Goal: Task Accomplishment & Management: Manage account settings

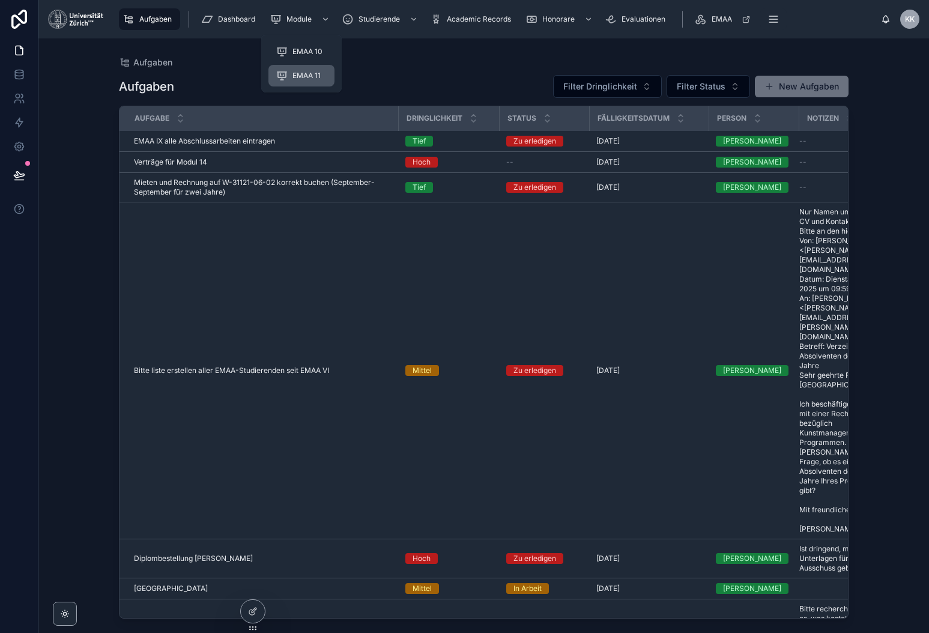
click at [307, 76] on span "EMAA 11" at bounding box center [307, 76] width 28 height 10
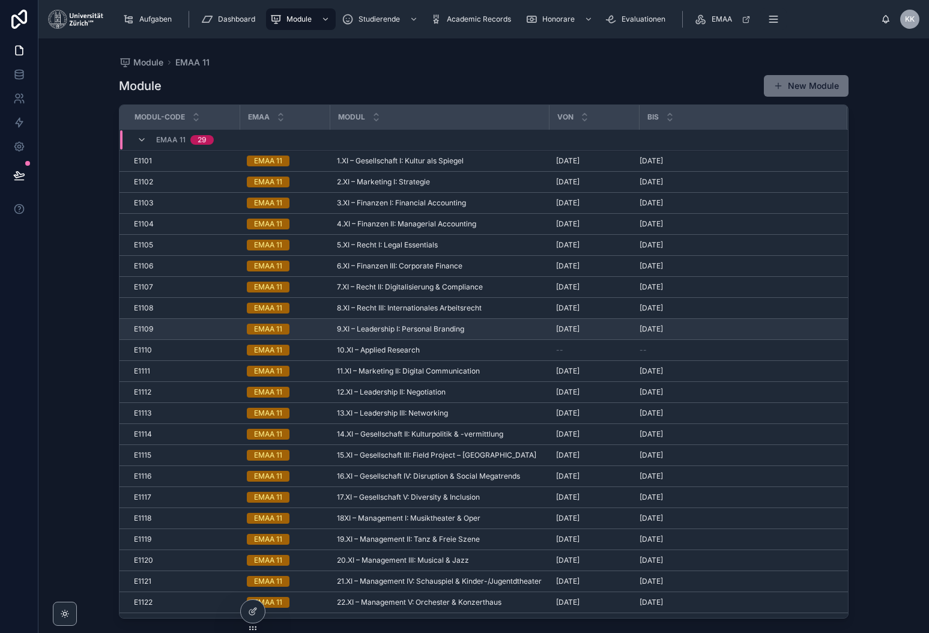
scroll to position [142, 0]
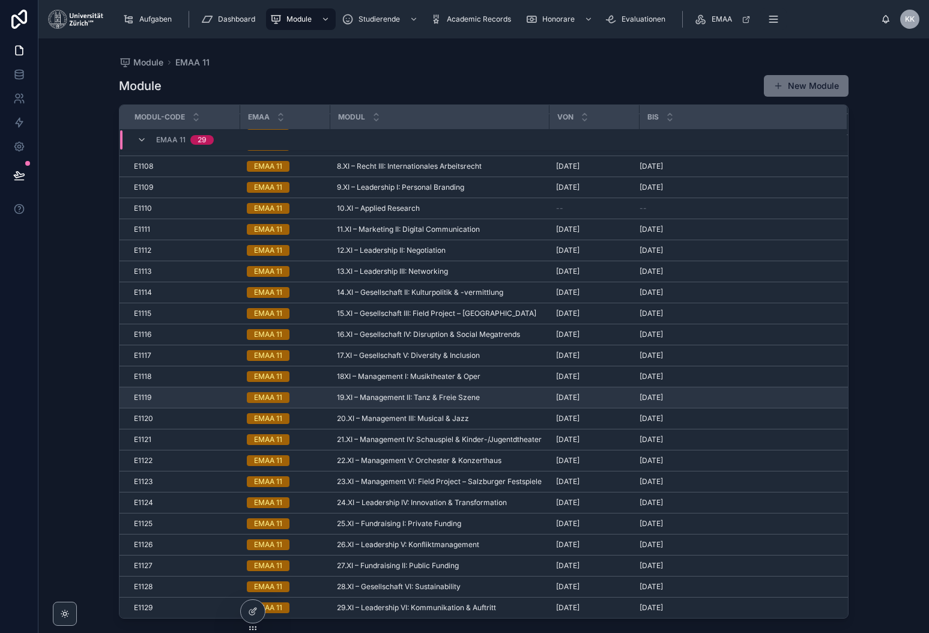
click at [695, 400] on div "12.10.2025 12.10.2025" at bounding box center [736, 398] width 193 height 10
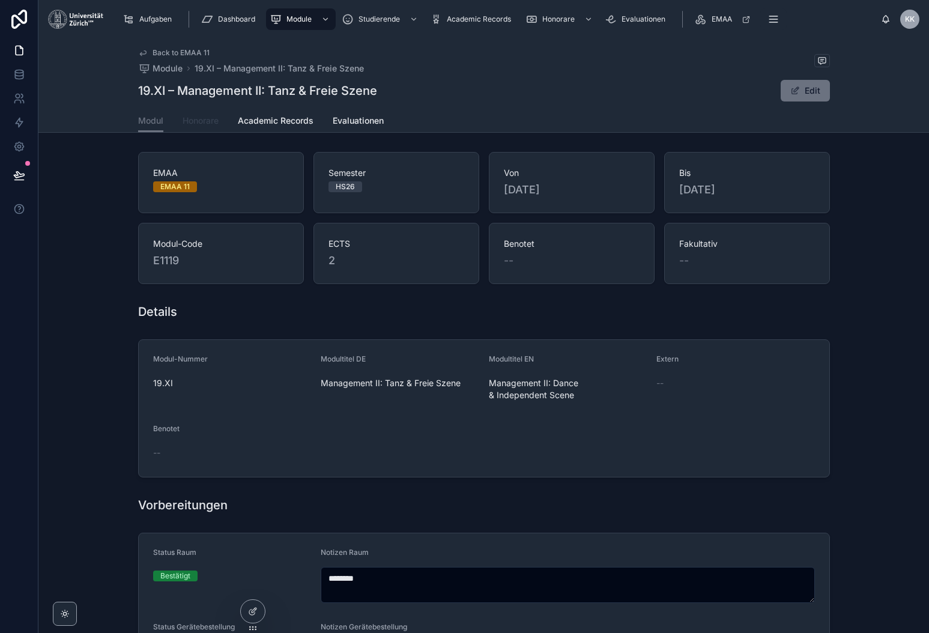
click at [187, 111] on link "Honorare" at bounding box center [201, 122] width 36 height 24
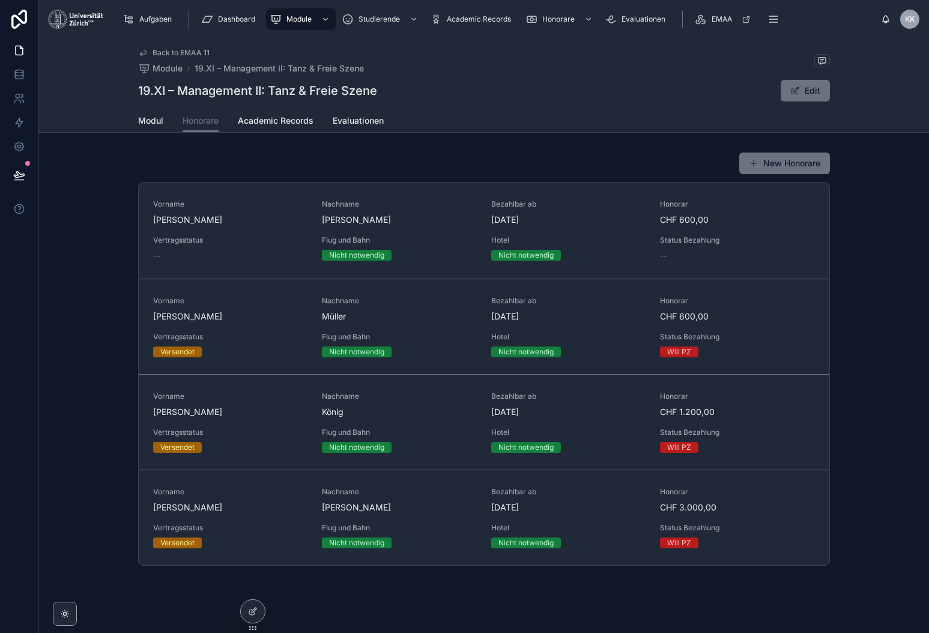
click at [890, 386] on div "New Honorare Vorname Matthias Nachname von Hartz Bezahlbar ab 13.10.2025 Honora…" at bounding box center [483, 358] width 891 height 423
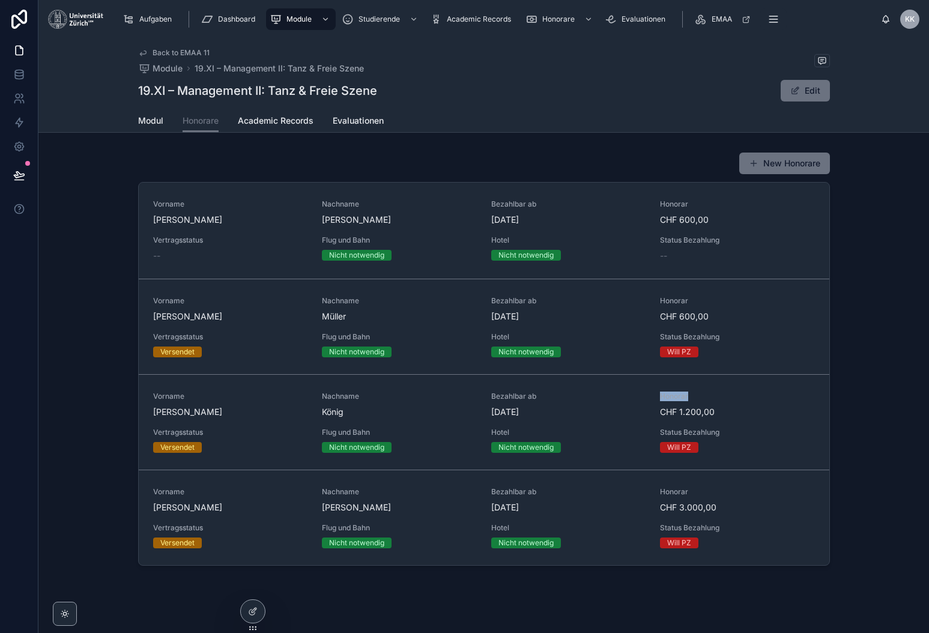
click at [890, 386] on div "New Honorare Vorname Matthias Nachname von Hartz Bezahlbar ab 13.10.2025 Honora…" at bounding box center [483, 358] width 891 height 423
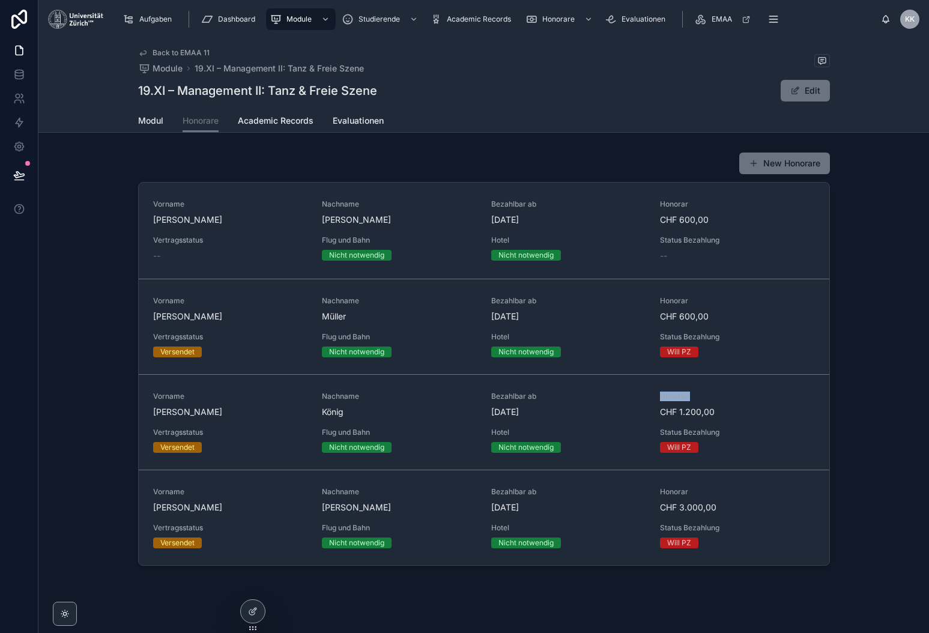
click at [890, 386] on div "New Honorare Vorname Matthias Nachname von Hartz Bezahlbar ab 13.10.2025 Honora…" at bounding box center [483, 358] width 891 height 423
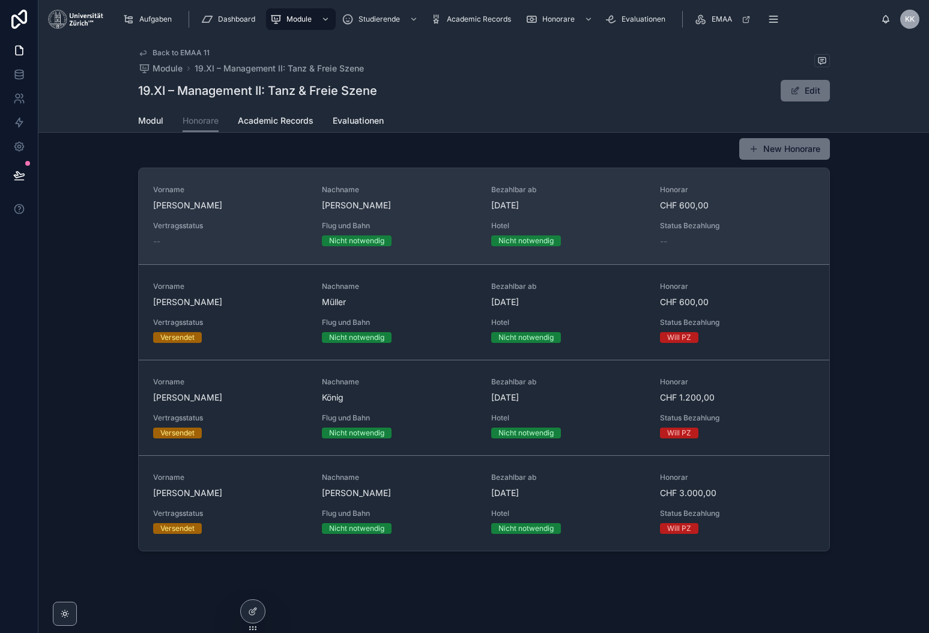
click at [706, 231] on div "Status Bezahlung --" at bounding box center [737, 234] width 155 height 26
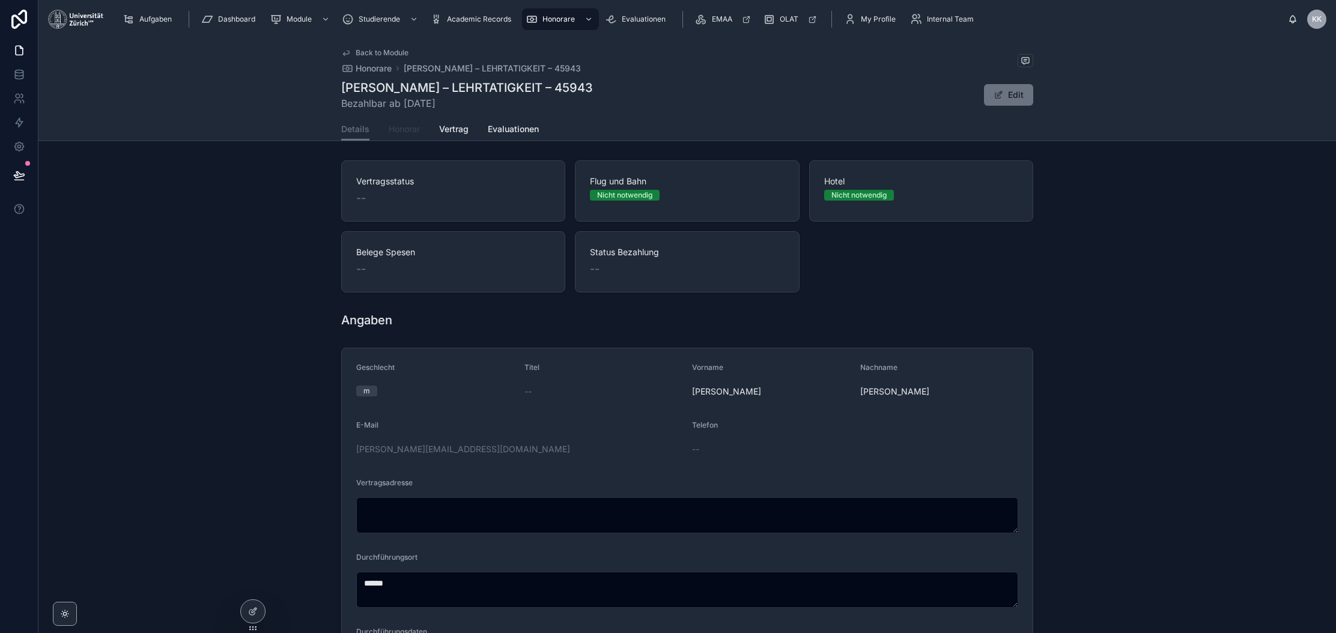
click at [415, 124] on span "Honorar" at bounding box center [404, 129] width 31 height 12
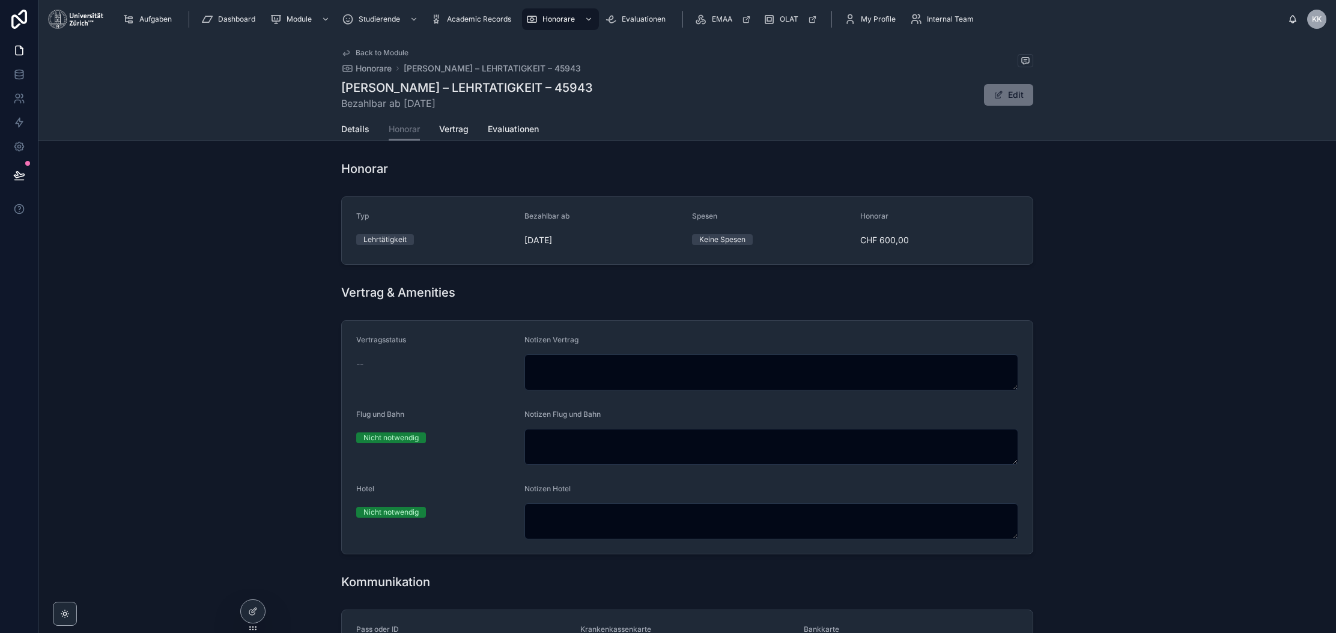
scroll to position [383, 0]
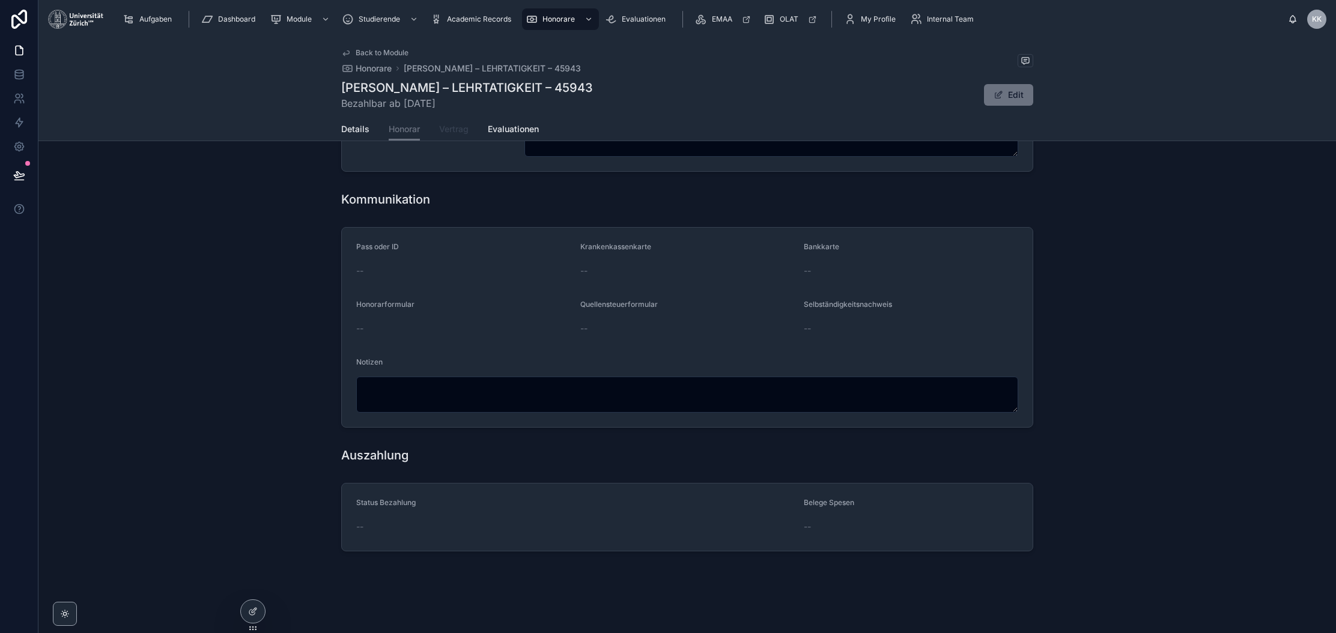
click at [453, 124] on span "Vertrag" at bounding box center [453, 129] width 29 height 12
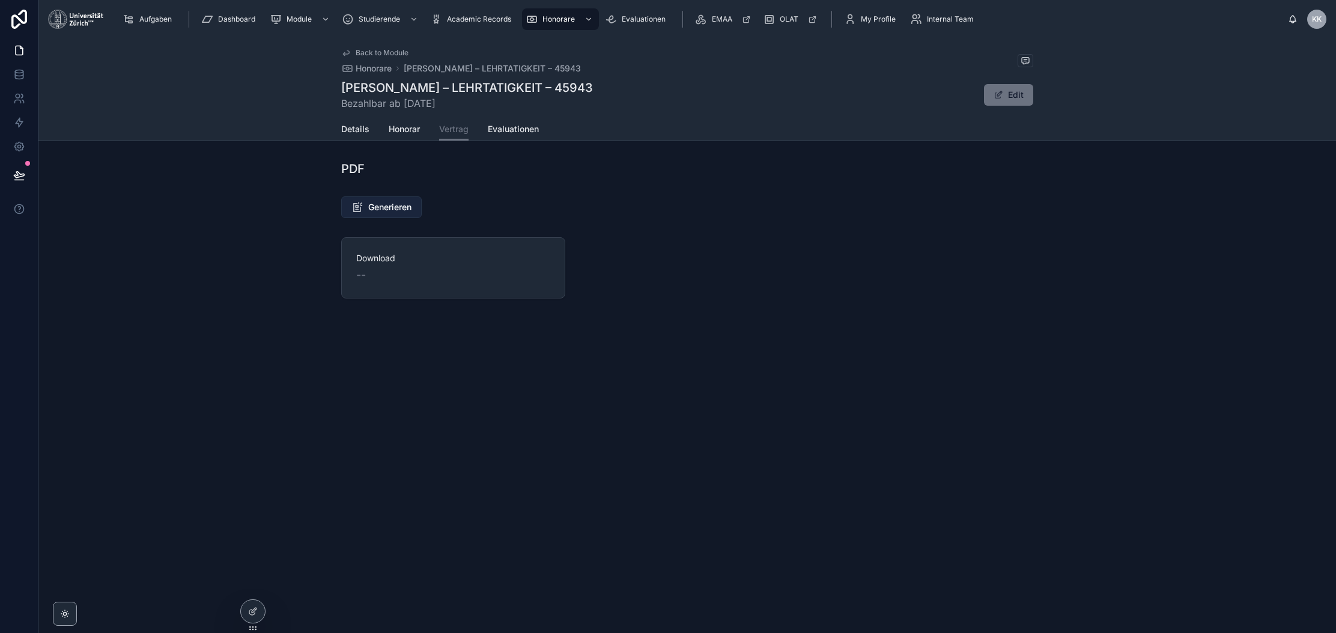
click at [392, 199] on button "Generieren" at bounding box center [381, 207] width 80 height 22
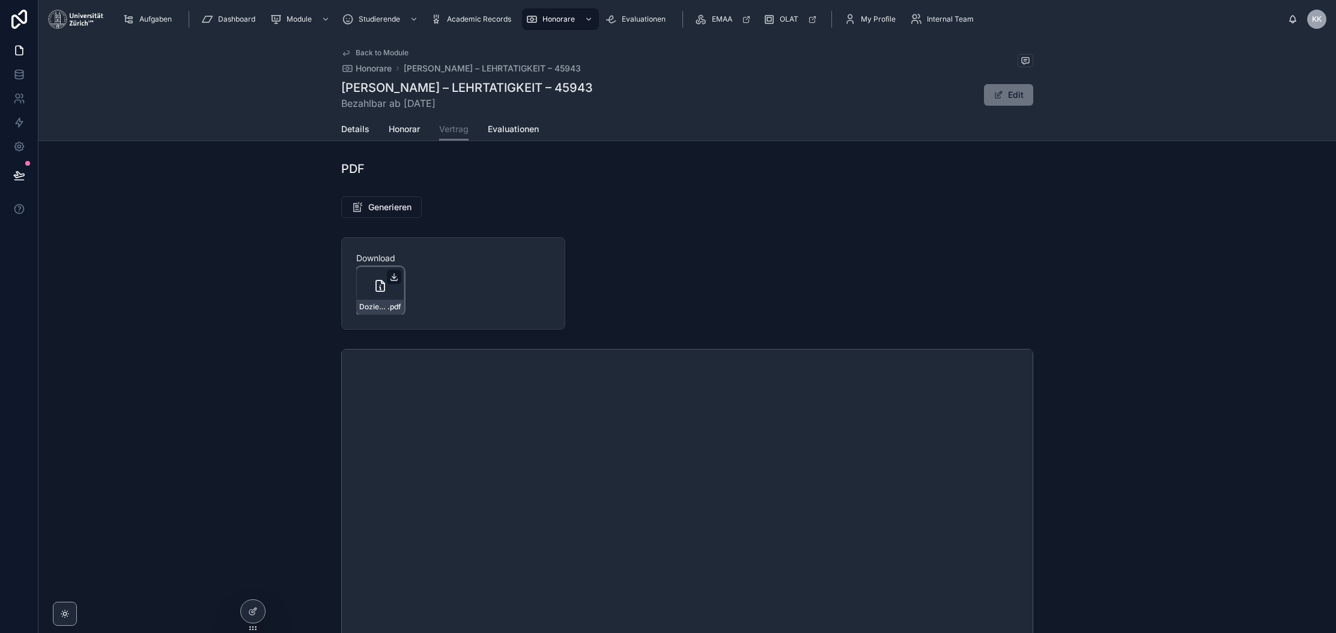
click at [394, 276] on icon at bounding box center [394, 276] width 0 height 5
click at [344, 116] on div "Back to Module Honorare Matthias von Hartz – LEHRTATIGKEIT – 45943 Matthias von…" at bounding box center [687, 77] width 692 height 79
click at [347, 127] on span "Details" at bounding box center [355, 129] width 28 height 12
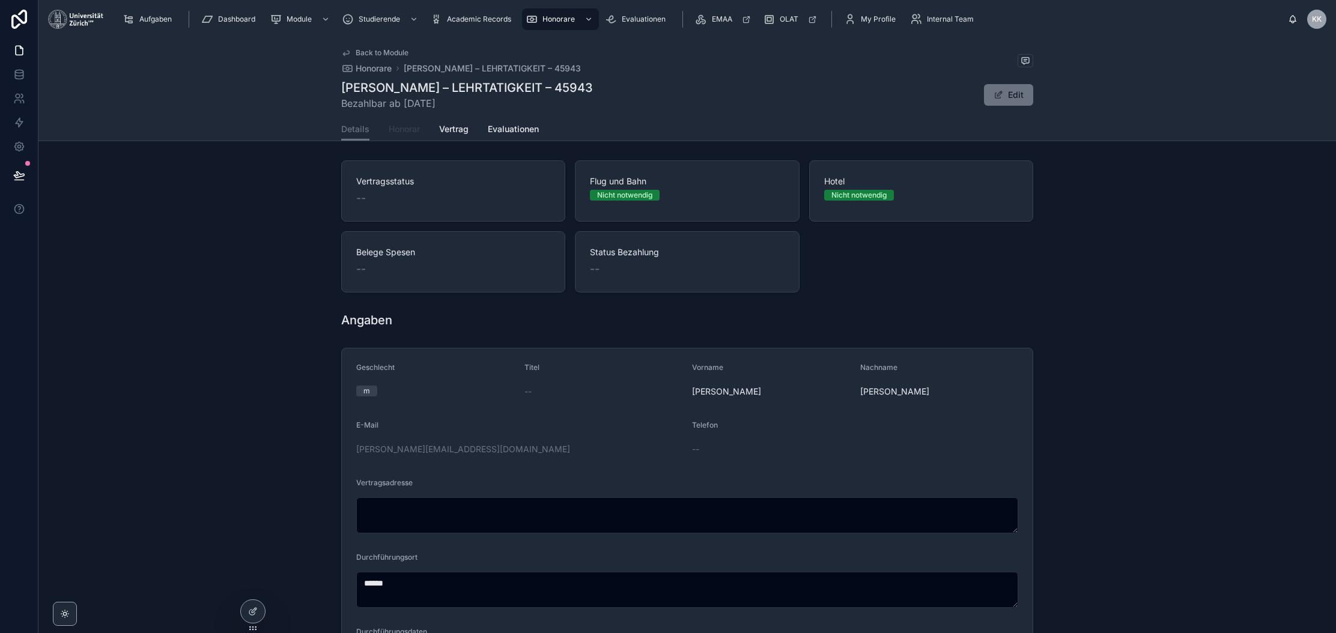
click at [397, 136] on link "Honorar" at bounding box center [404, 130] width 31 height 24
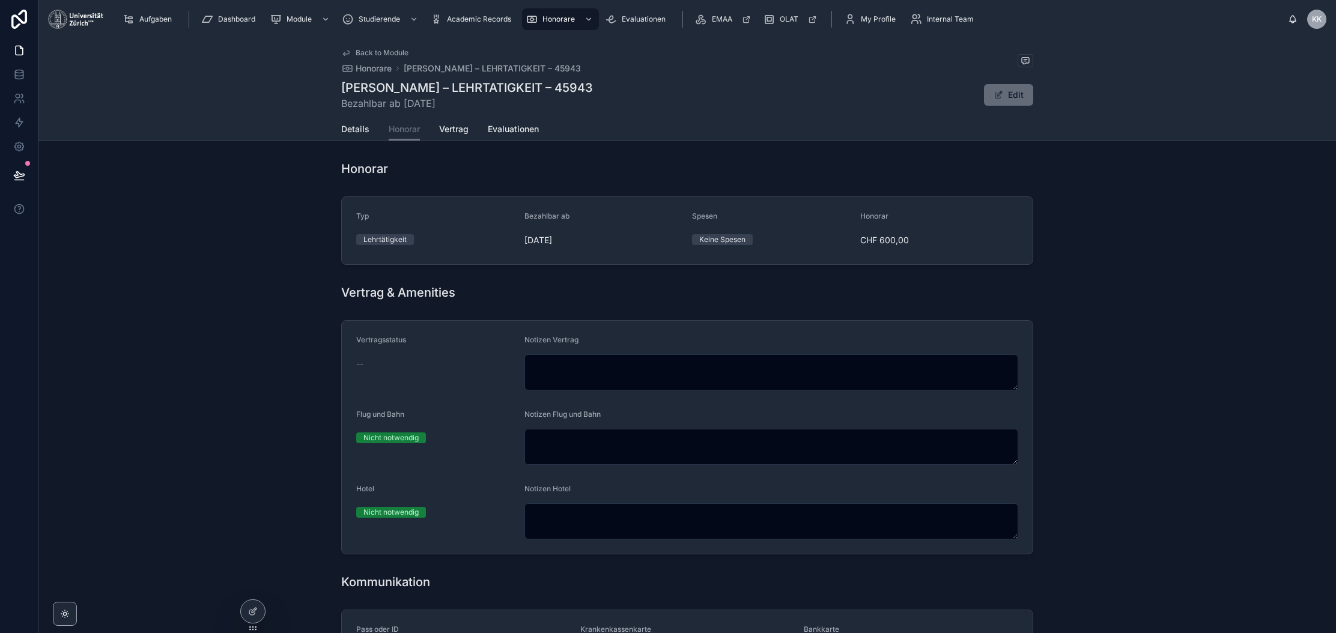
click at [929, 86] on button "Edit" at bounding box center [1008, 95] width 49 height 22
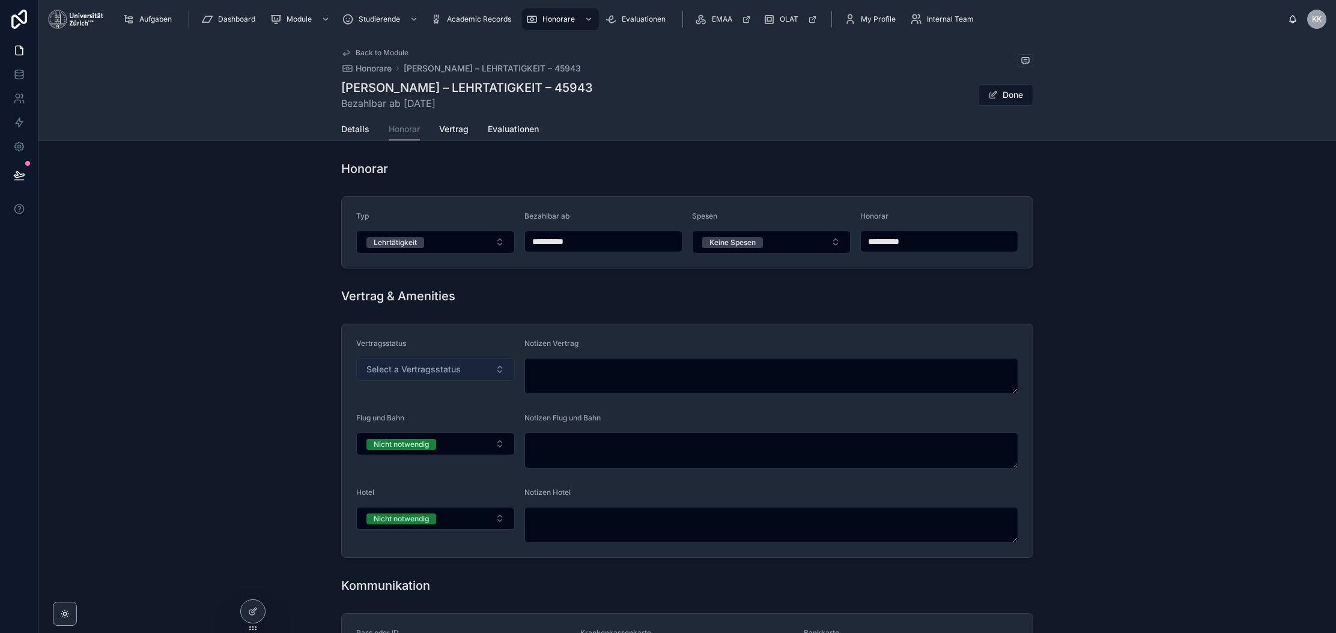
click at [466, 375] on button "Select a Vertragsstatus" at bounding box center [435, 369] width 159 height 23
type input "****"
click at [929, 92] on button "Done" at bounding box center [1005, 95] width 55 height 22
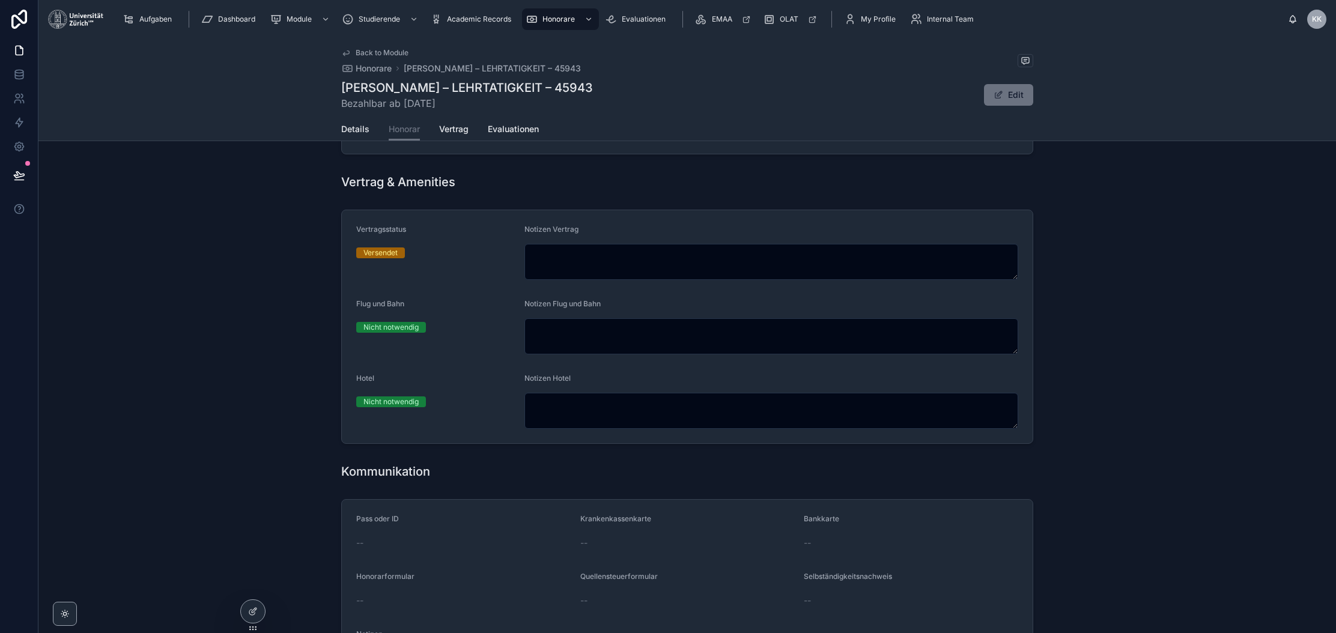
scroll to position [216, 0]
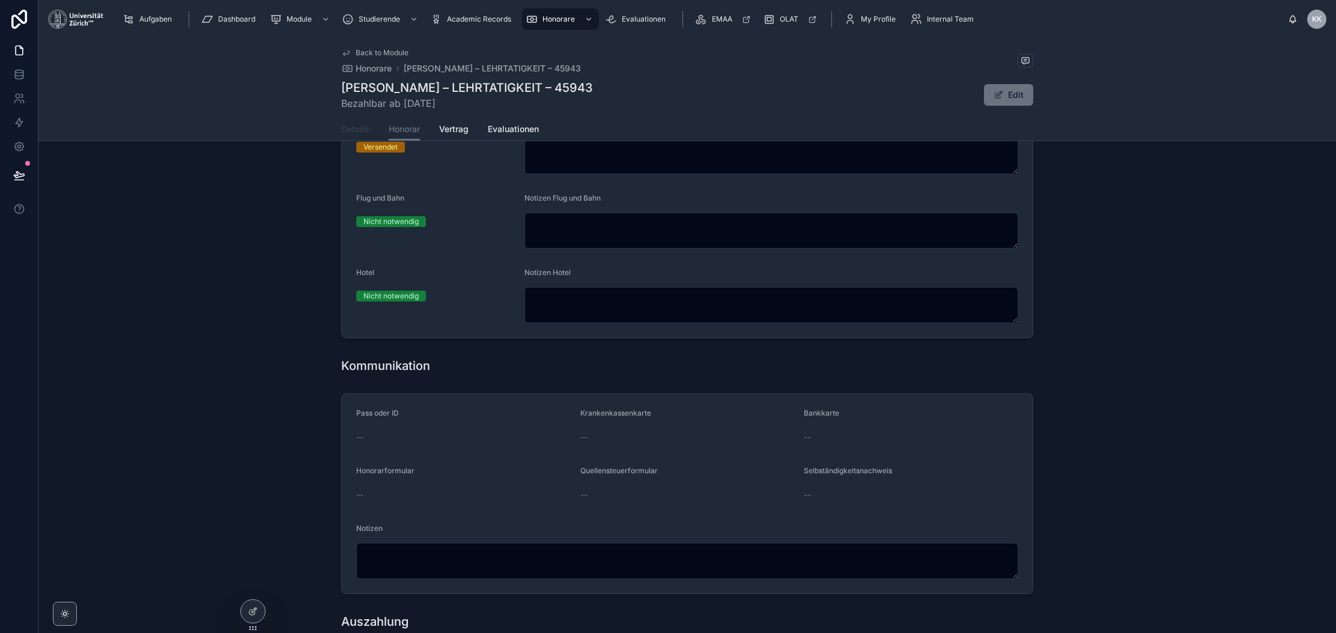
click at [350, 131] on span "Details" at bounding box center [355, 129] width 28 height 12
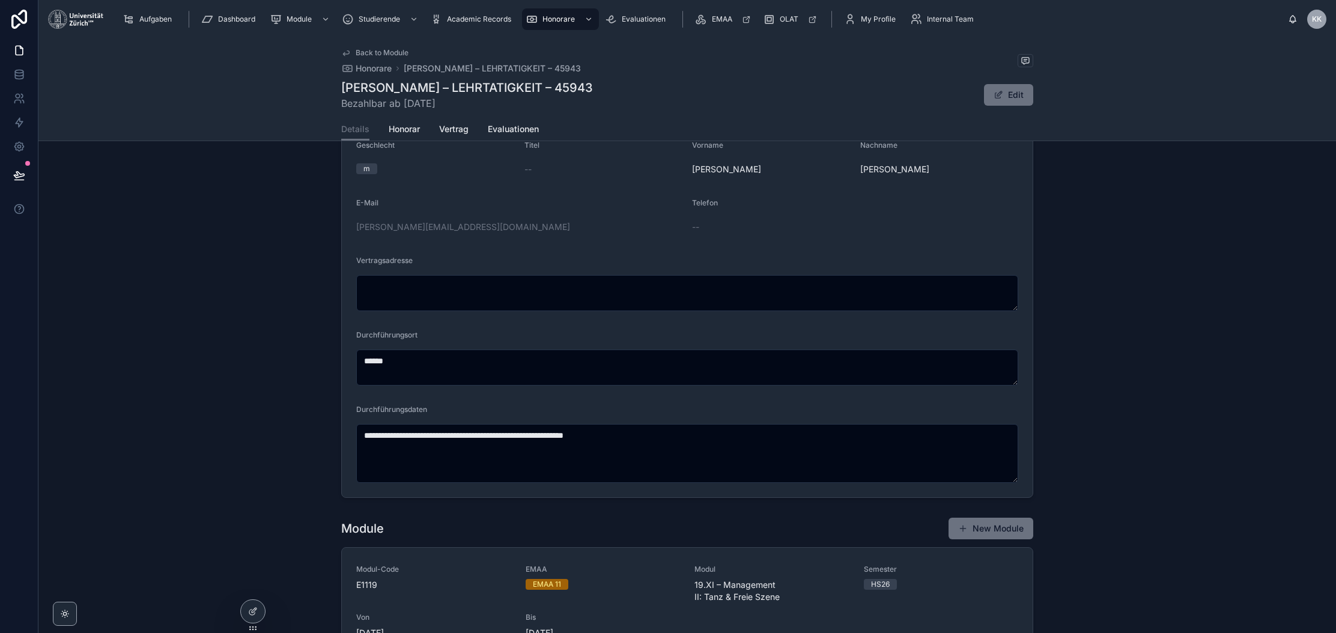
scroll to position [228, 0]
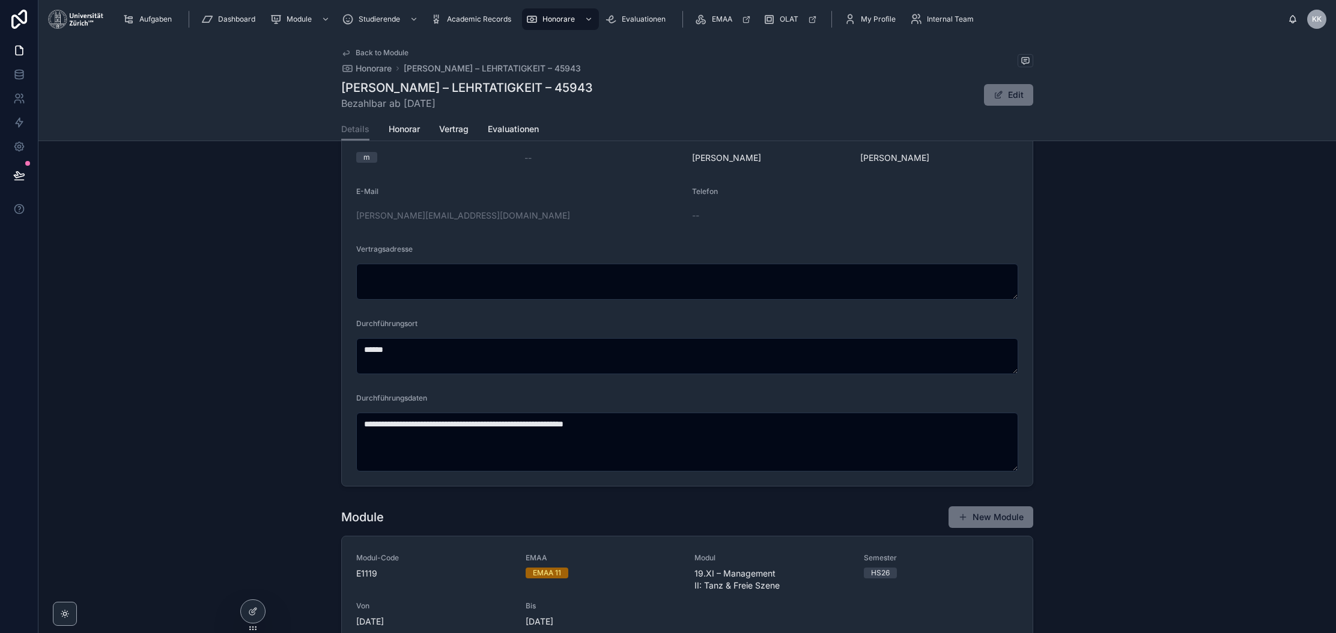
click at [473, 131] on div "Details Honorar Vertrag Evaluationen" at bounding box center [687, 129] width 692 height 23
click at [435, 131] on div "Details Honorar Vertrag Evaluationen" at bounding box center [687, 129] width 692 height 23
click at [482, 132] on div "Details Honorar Vertrag Evaluationen" at bounding box center [687, 129] width 692 height 23
click at [441, 132] on span "Vertrag" at bounding box center [453, 129] width 29 height 12
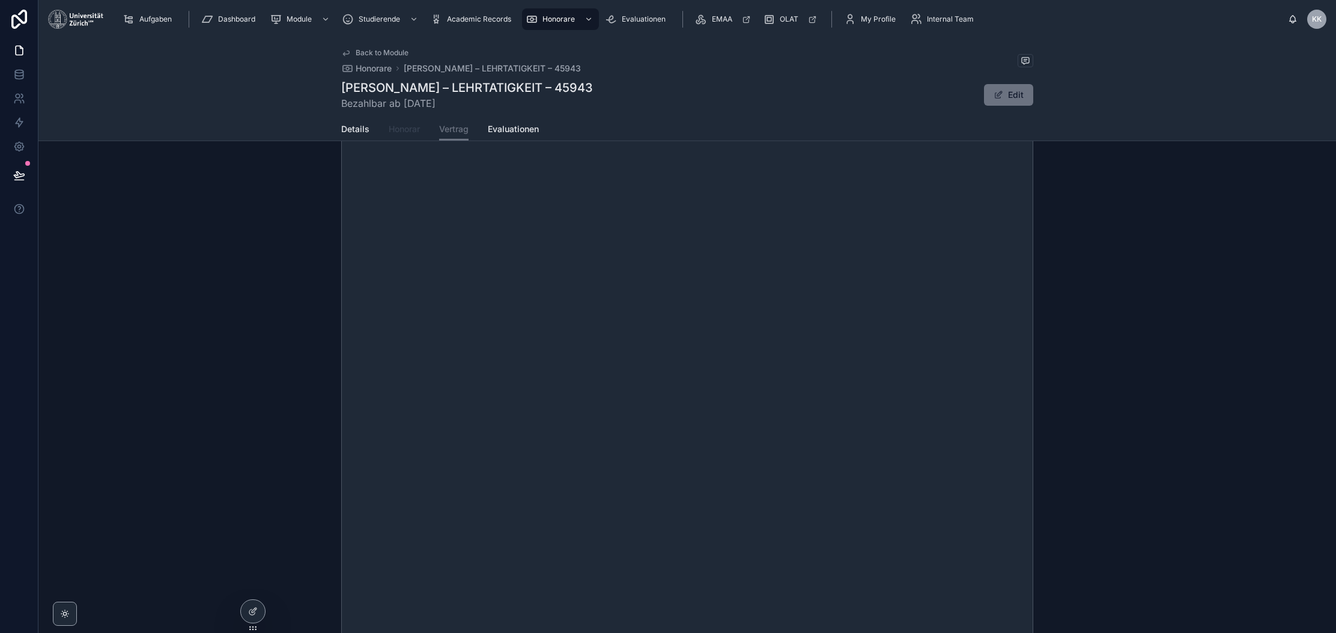
click at [399, 135] on span "Honorar" at bounding box center [404, 129] width 31 height 12
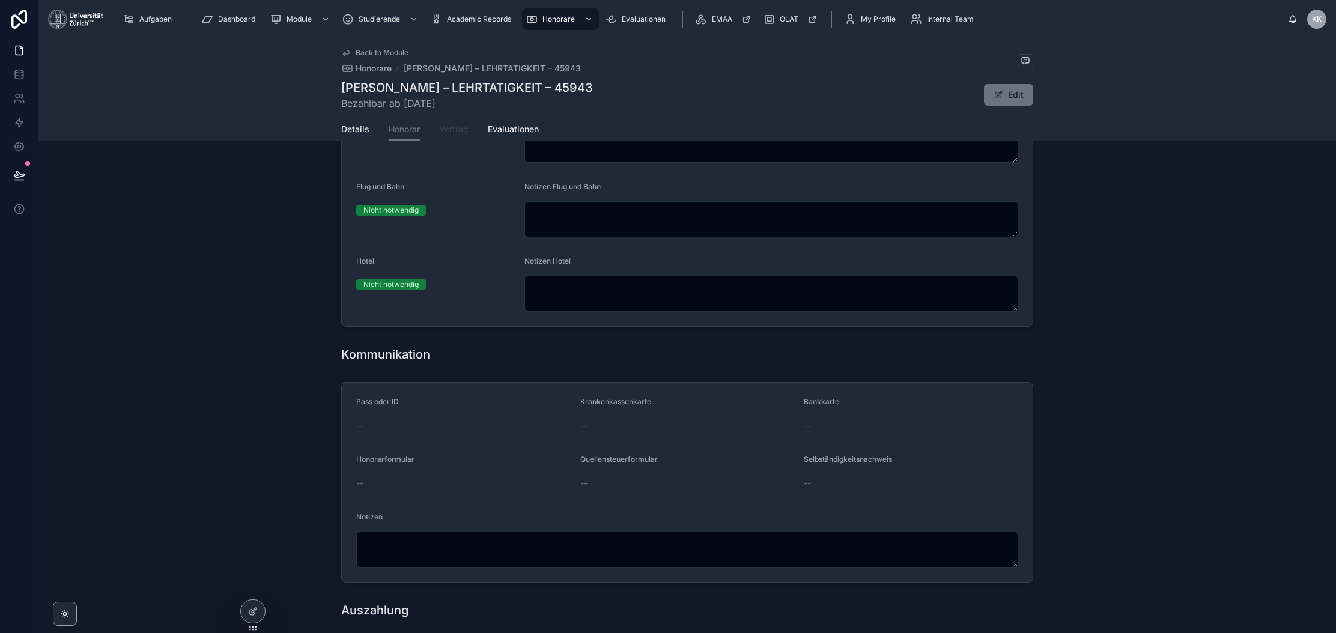
click at [455, 136] on link "Vertrag" at bounding box center [453, 130] width 29 height 24
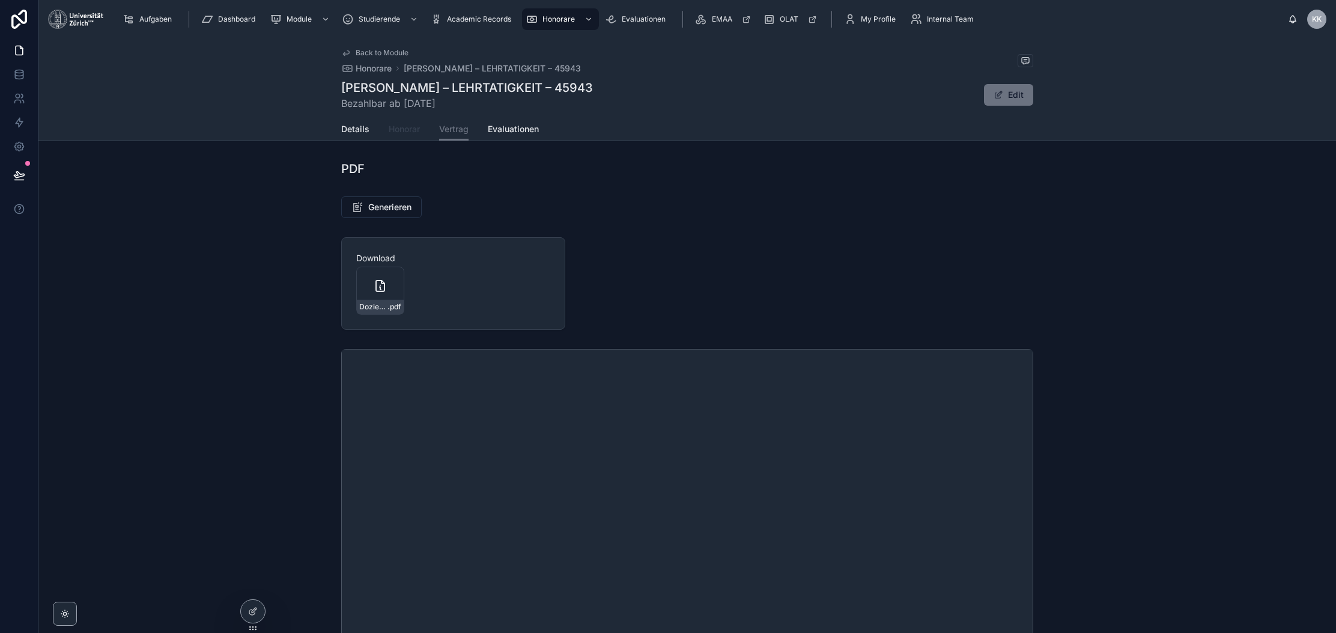
click at [394, 120] on link "Honorar" at bounding box center [404, 130] width 31 height 24
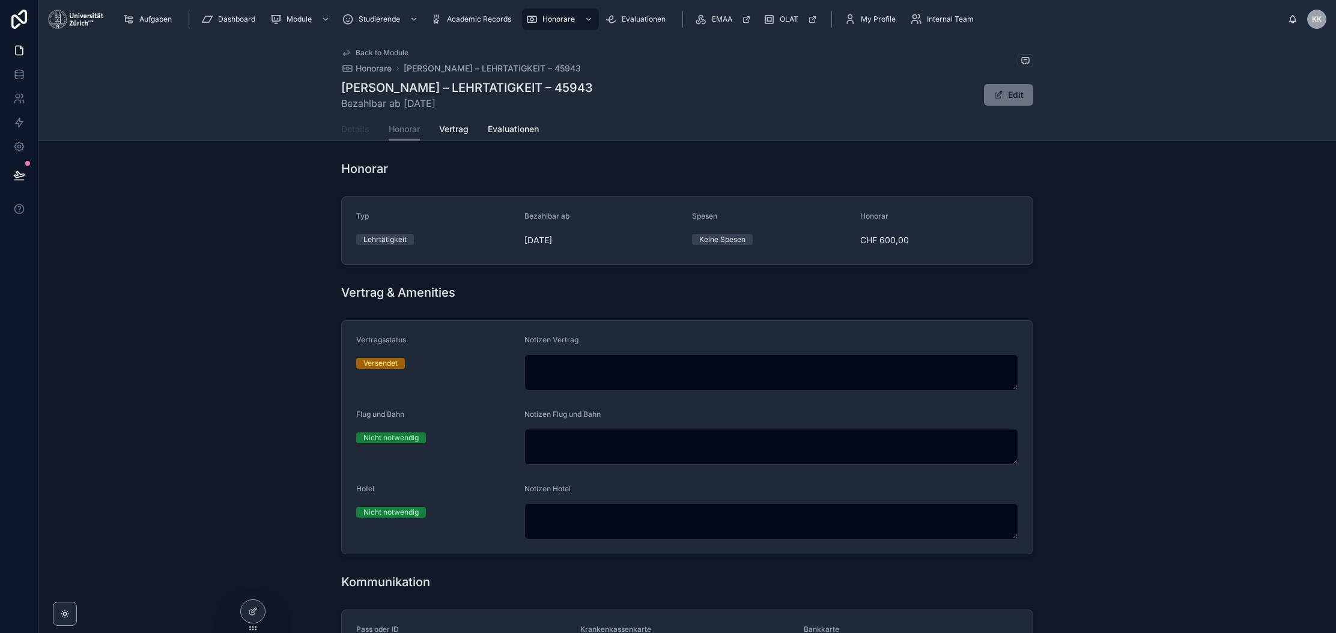
click at [357, 132] on span "Details" at bounding box center [355, 129] width 28 height 12
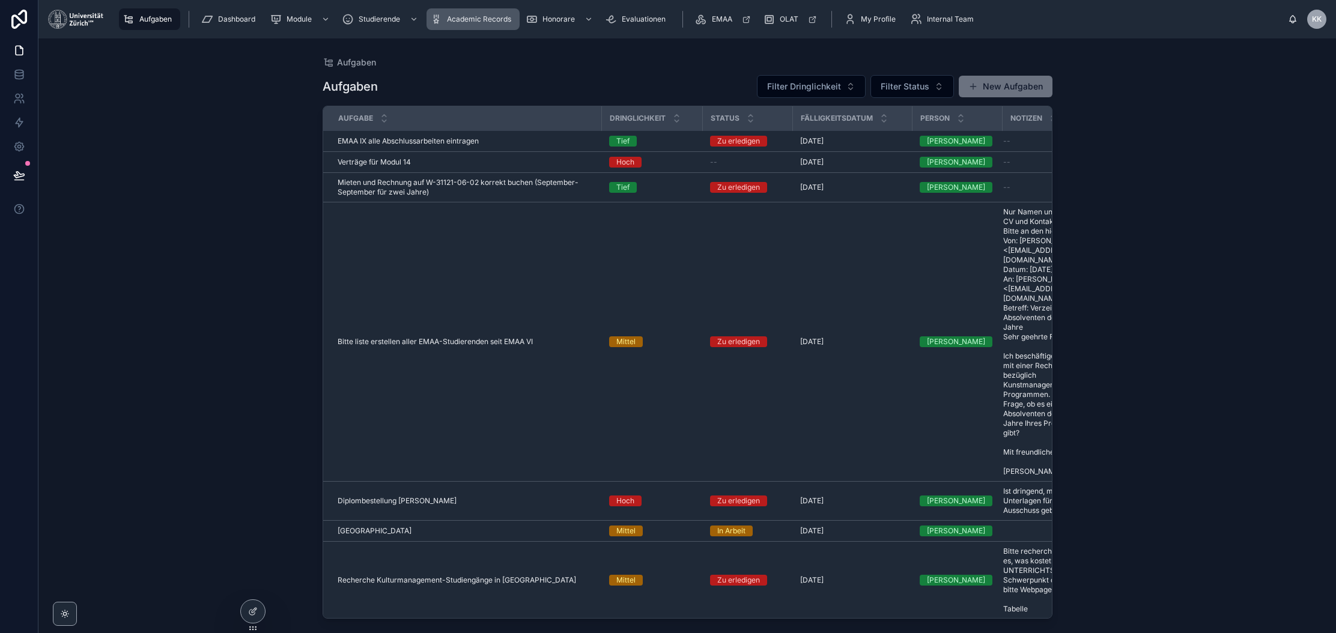
click at [471, 19] on span "Academic Records" at bounding box center [479, 19] width 64 height 10
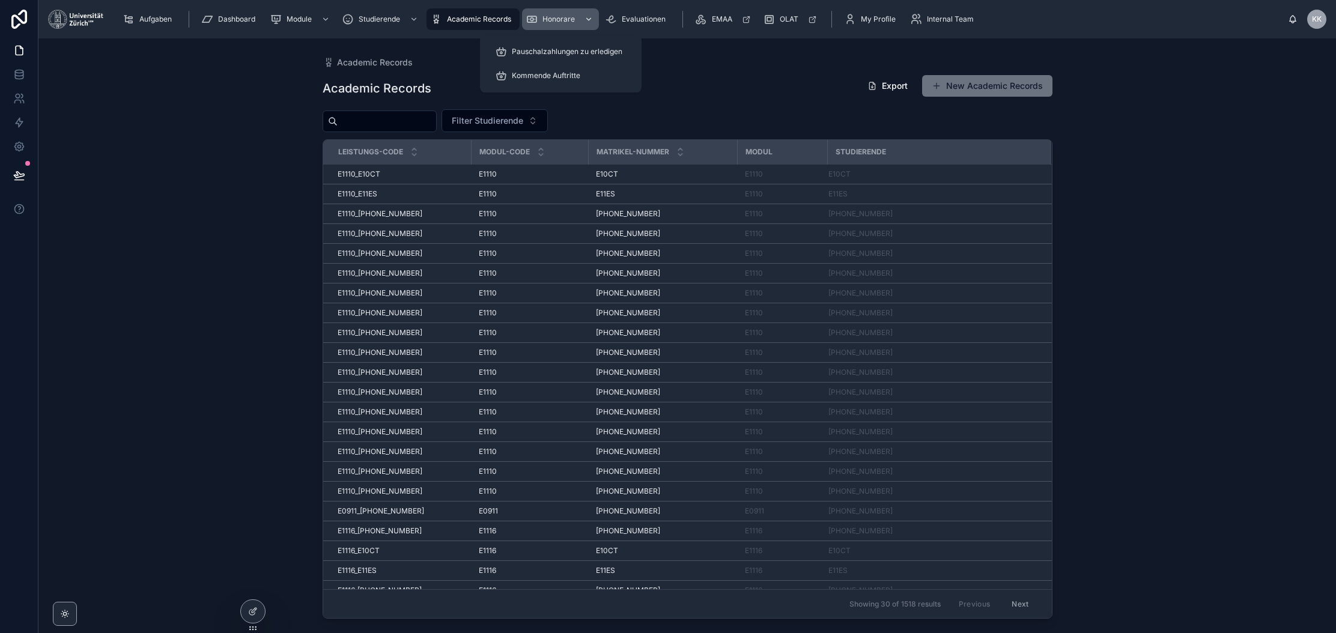
click at [544, 19] on span "Honorare" at bounding box center [558, 19] width 32 height 10
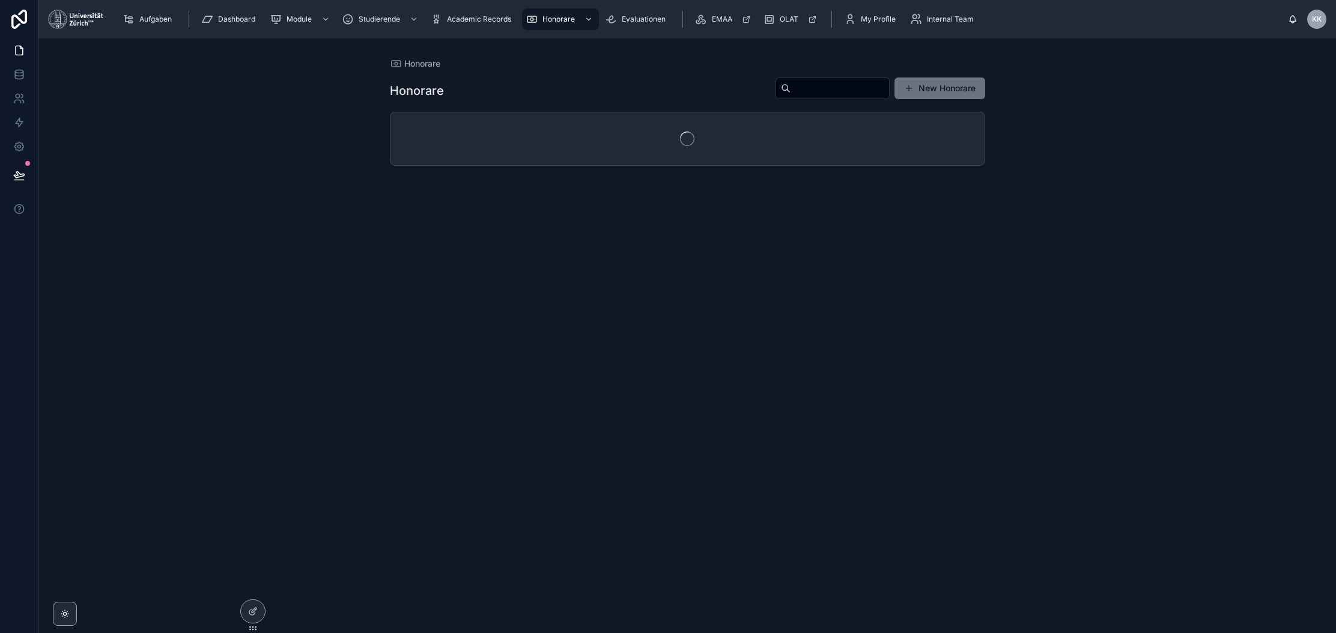
click at [817, 86] on input "text" at bounding box center [839, 88] width 99 height 17
type input "*********"
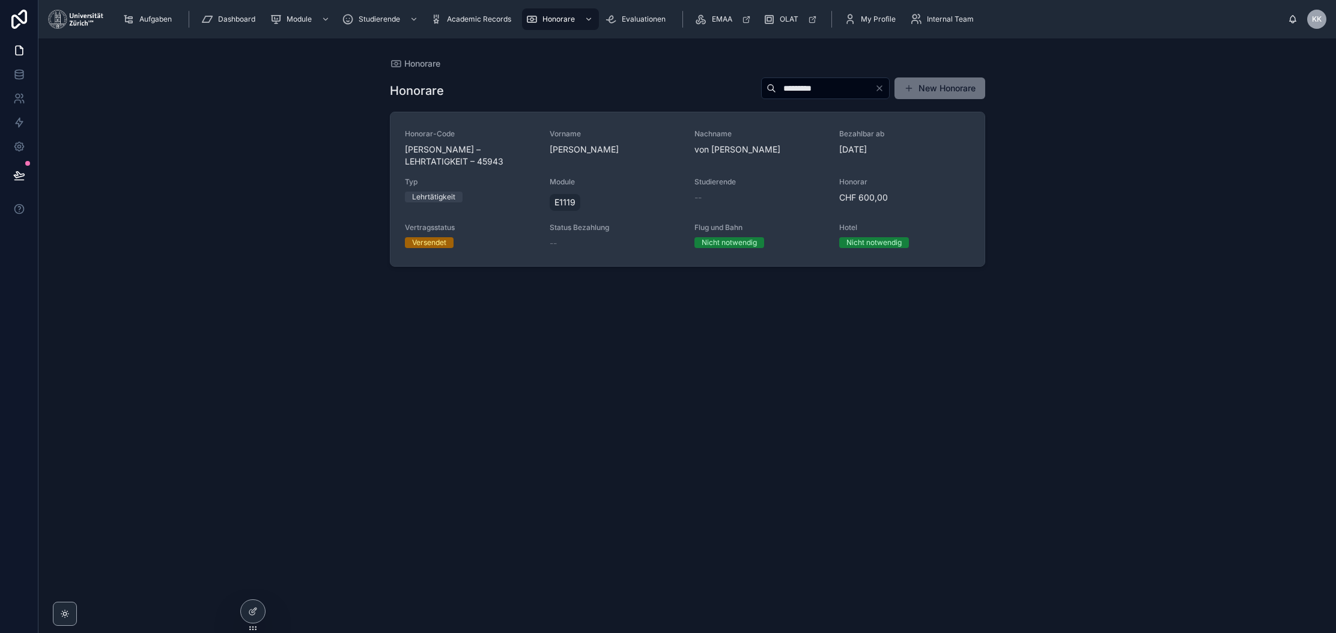
click at [750, 171] on div "Honorar-Code Matthias von Hartz – LEHRTATIGKEIT – 45943 Vorname Matthias Nachna…" at bounding box center [687, 189] width 565 height 120
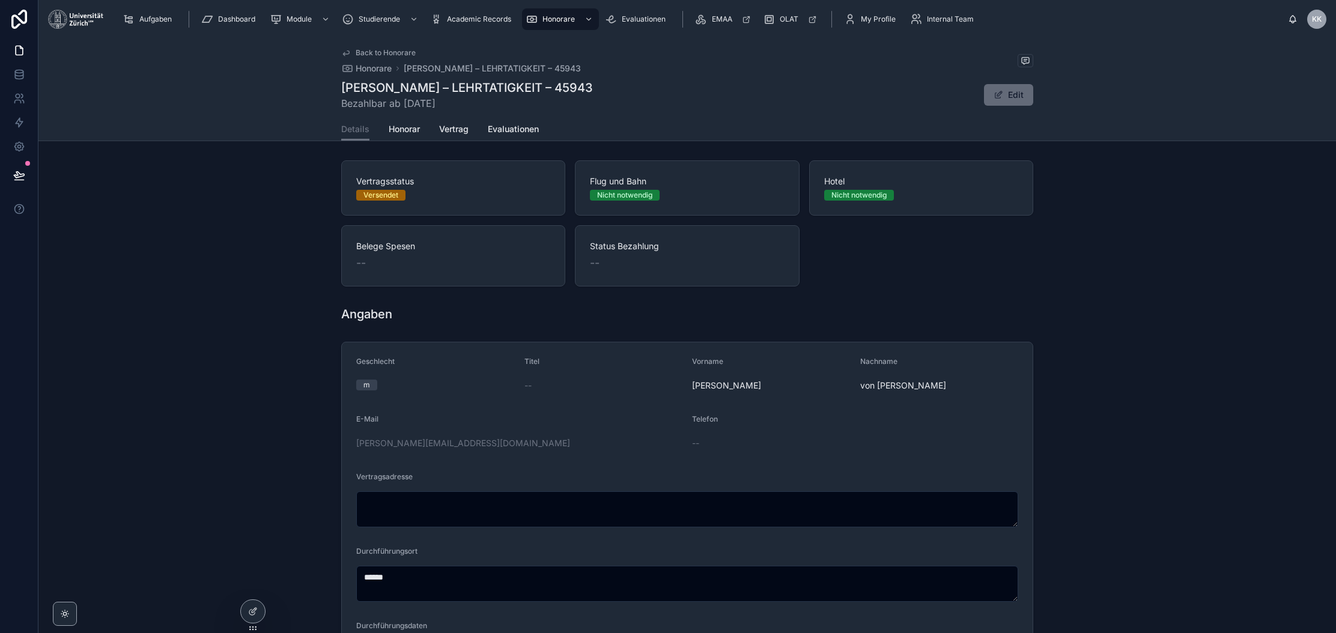
click at [1025, 86] on button "Edit" at bounding box center [1008, 95] width 49 height 22
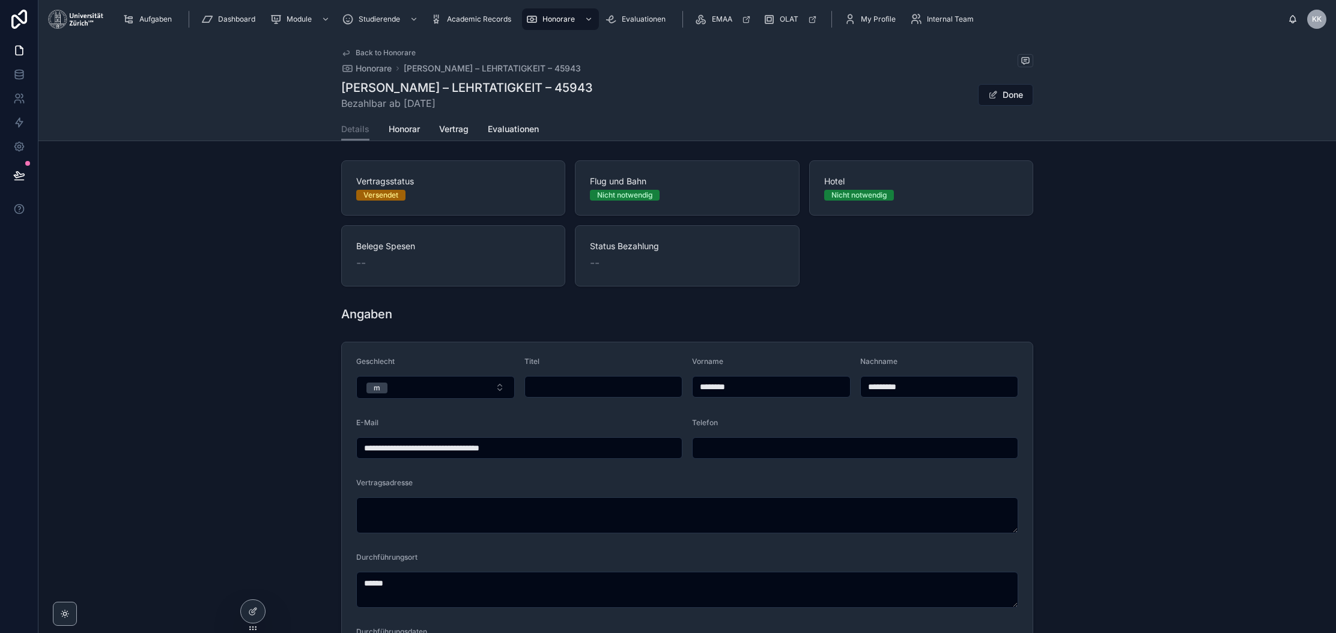
click at [485, 451] on input "**********" at bounding box center [519, 448] width 325 height 17
type input "**********"
click at [1002, 100] on button "Done" at bounding box center [1005, 95] width 55 height 22
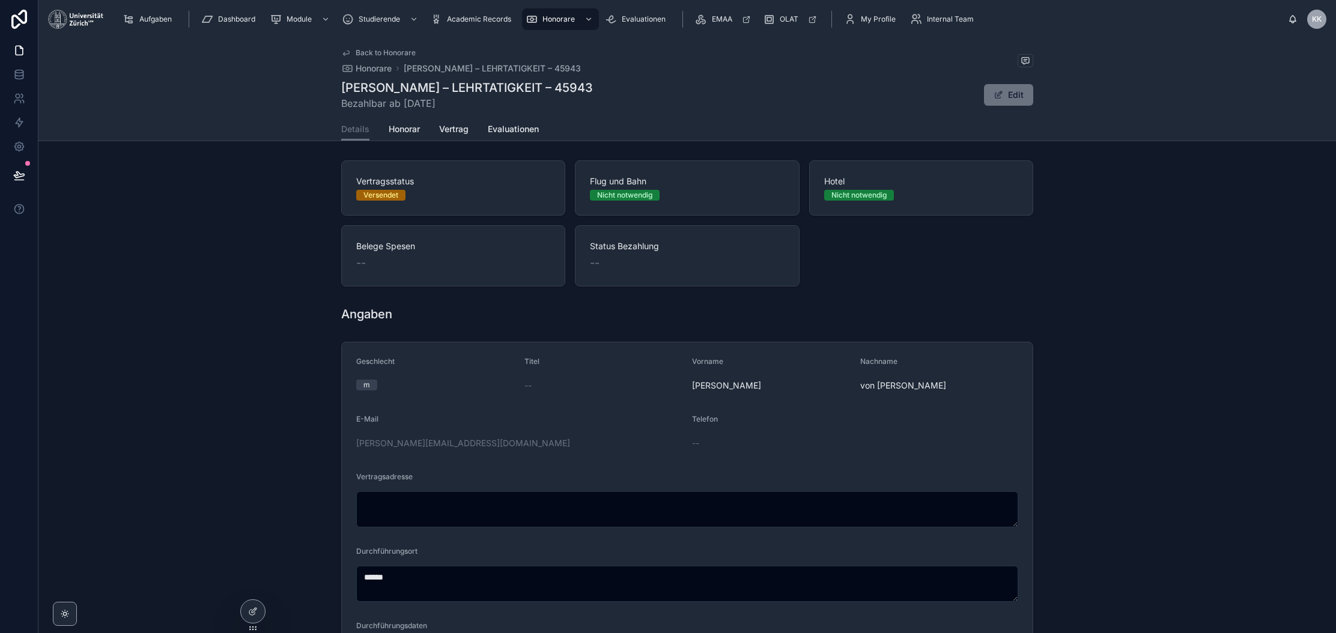
click at [1117, 228] on div "Vertragsstatus Versendet Flug und Bahn Nicht notwendig Hotel Nicht notwendig Be…" at bounding box center [686, 224] width 1297 height 136
click at [548, 16] on span "Honorare" at bounding box center [558, 19] width 32 height 10
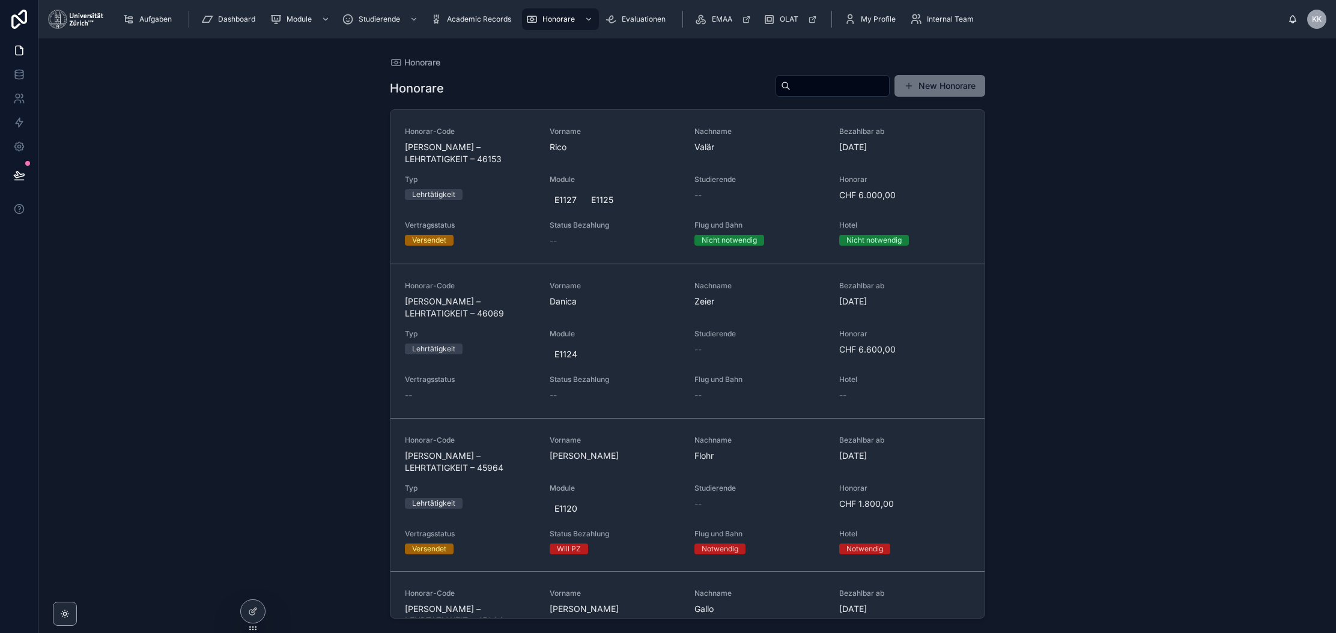
click at [816, 99] on div "Honorare New Honorare" at bounding box center [687, 88] width 595 height 28
click at [823, 89] on input "text" at bounding box center [839, 85] width 99 height 17
type input "******"
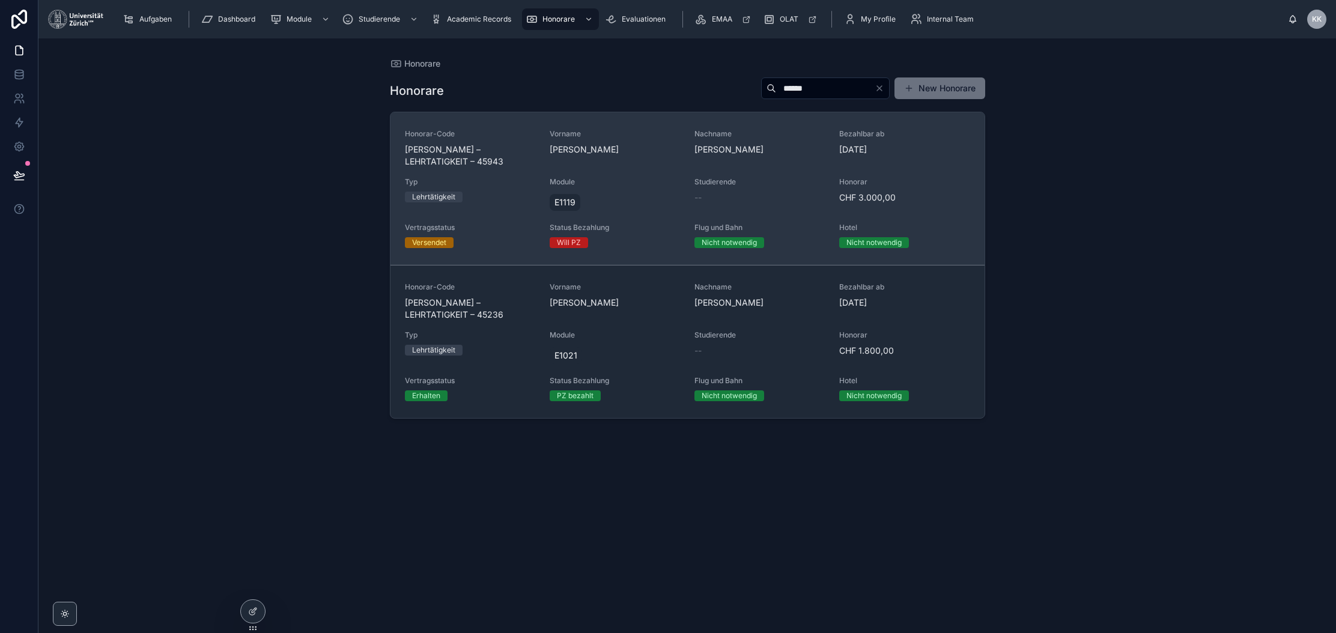
click at [684, 192] on div "Honorar-Code Thomas Keller – LEHRTATIGKEIT – 45943 Vorname Thomas Nachname Kell…" at bounding box center [687, 188] width 565 height 119
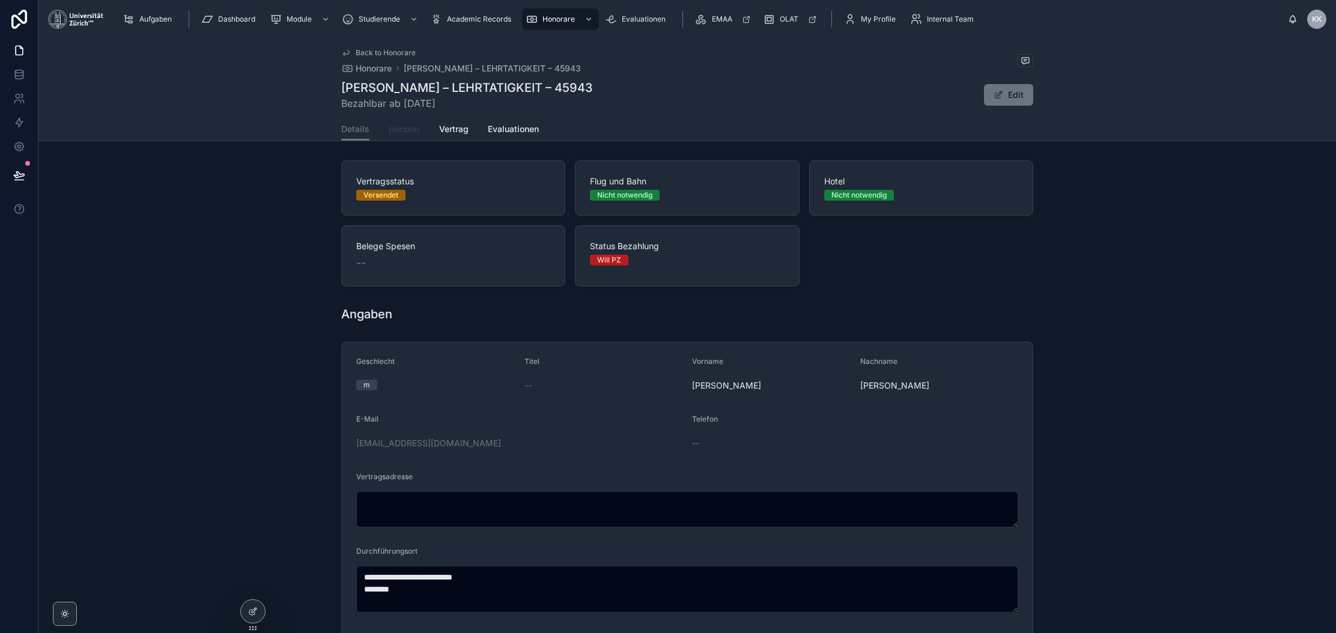
click at [389, 135] on link "Honorar" at bounding box center [404, 130] width 31 height 24
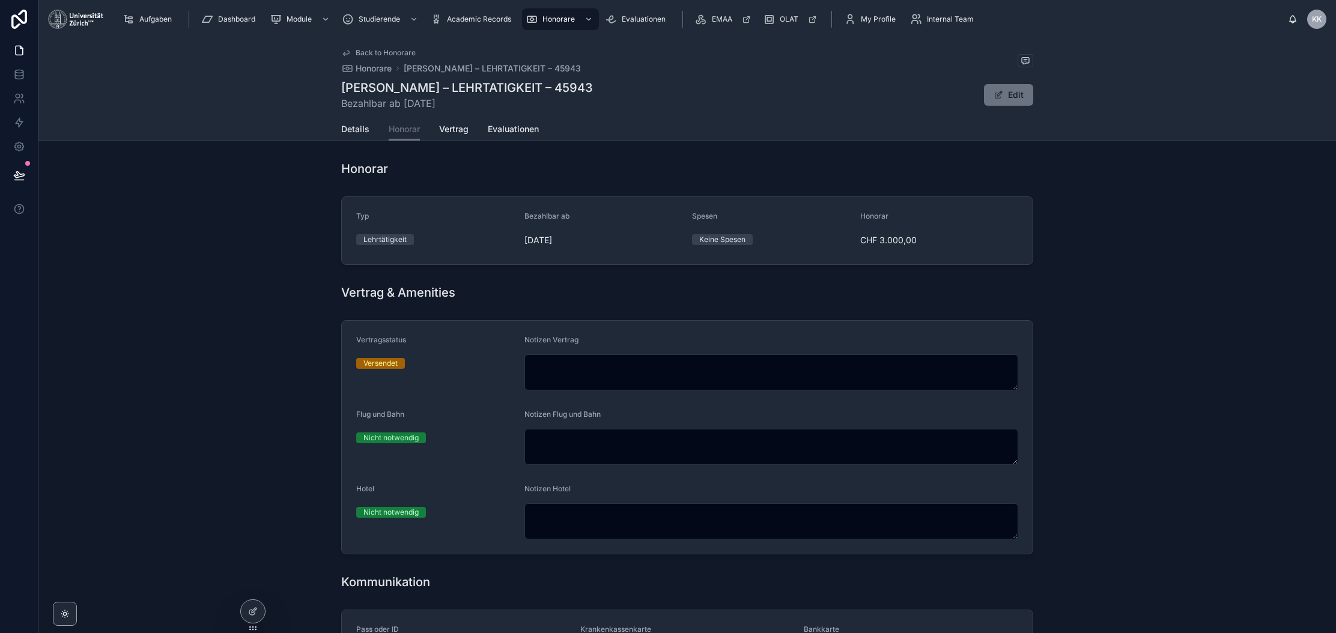
click at [375, 135] on div "Details Honorar Vertrag Evaluationen" at bounding box center [687, 129] width 692 height 23
click at [366, 134] on div "Details Honorar Vertrag Evaluationen" at bounding box center [687, 129] width 692 height 23
click at [356, 130] on span "Details" at bounding box center [355, 129] width 28 height 12
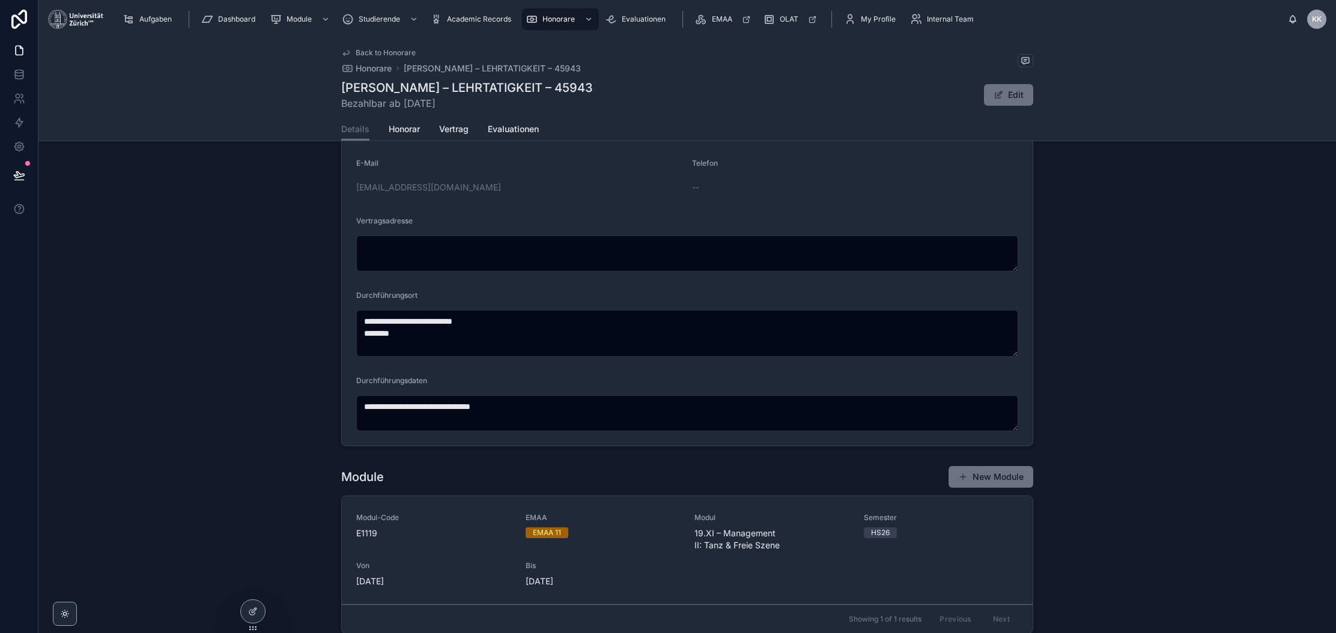
scroll to position [123, 0]
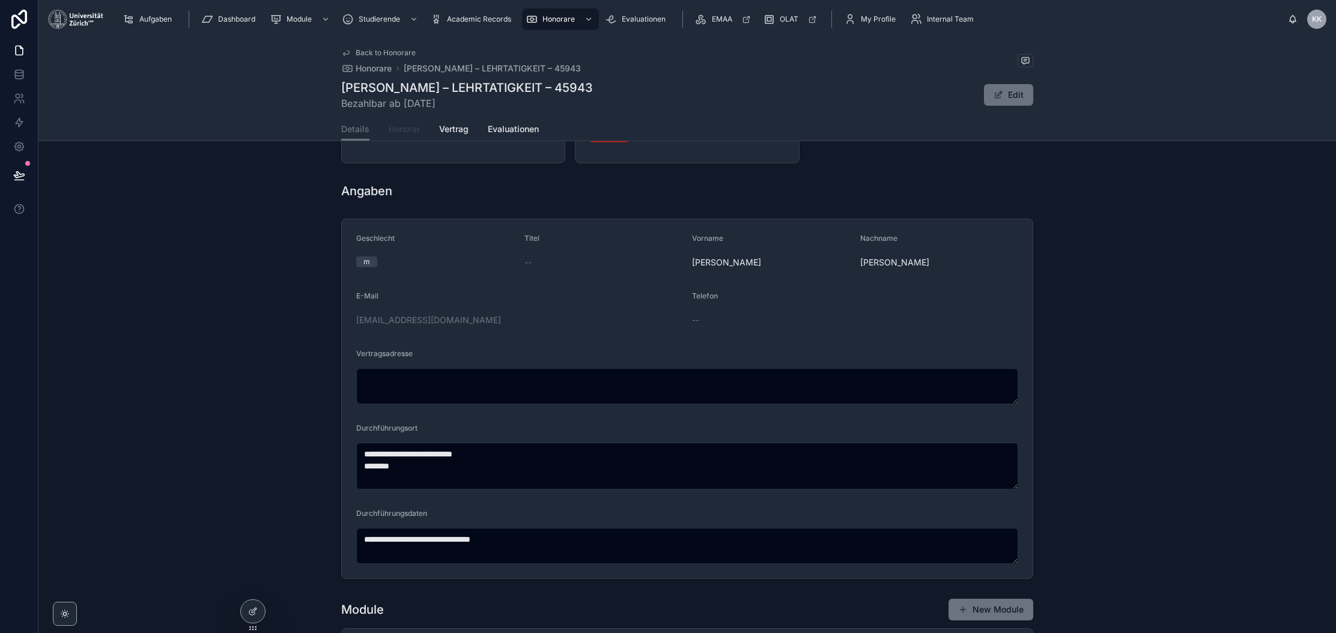
click at [405, 133] on span "Honorar" at bounding box center [404, 129] width 31 height 12
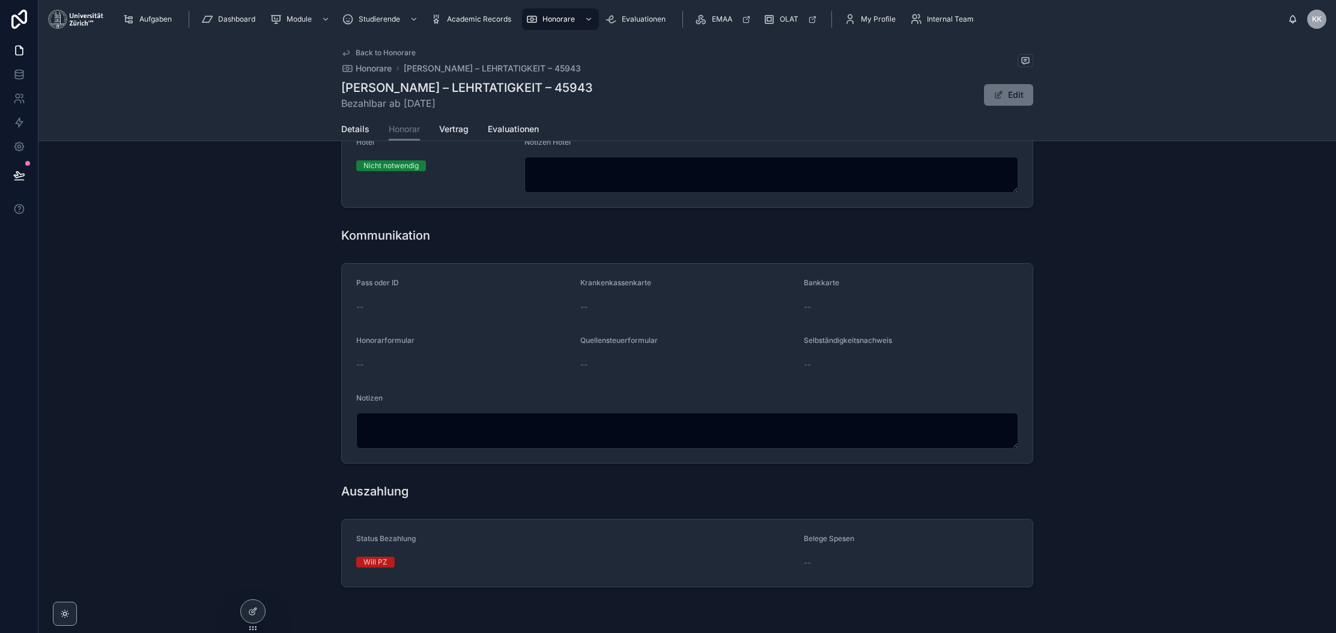
scroll to position [344, 0]
click at [1022, 95] on button "Edit" at bounding box center [1008, 95] width 49 height 22
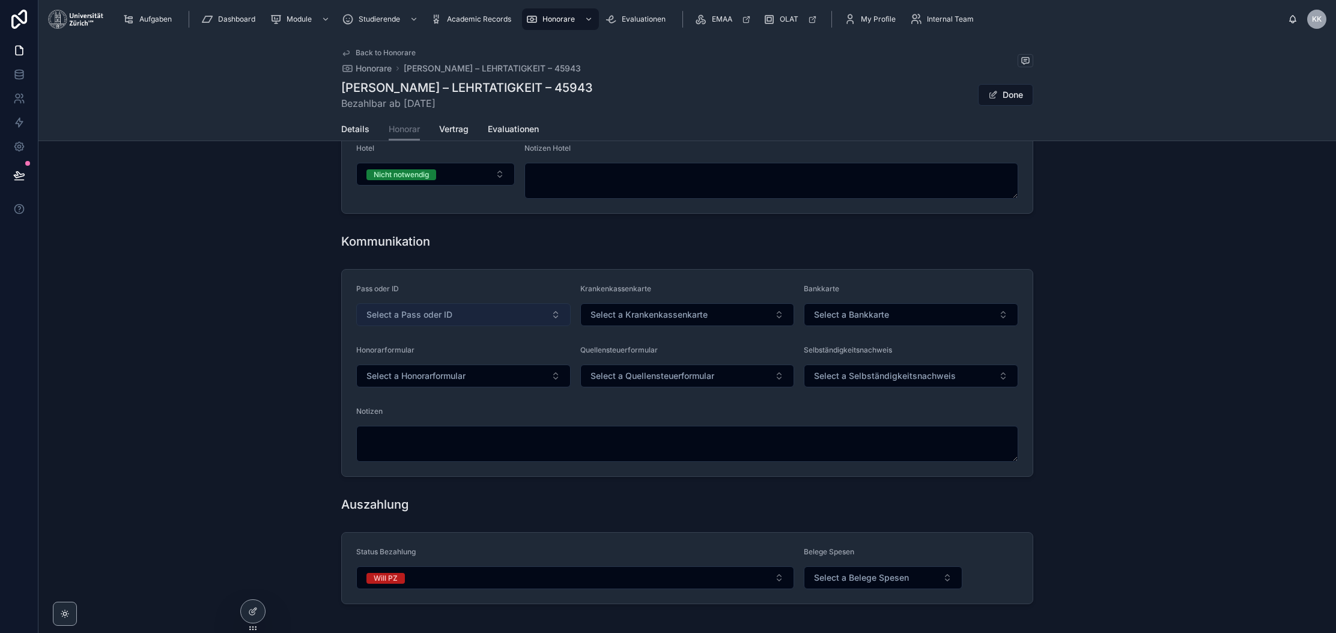
click at [426, 315] on span "Select a Pass oder ID" at bounding box center [409, 315] width 86 height 12
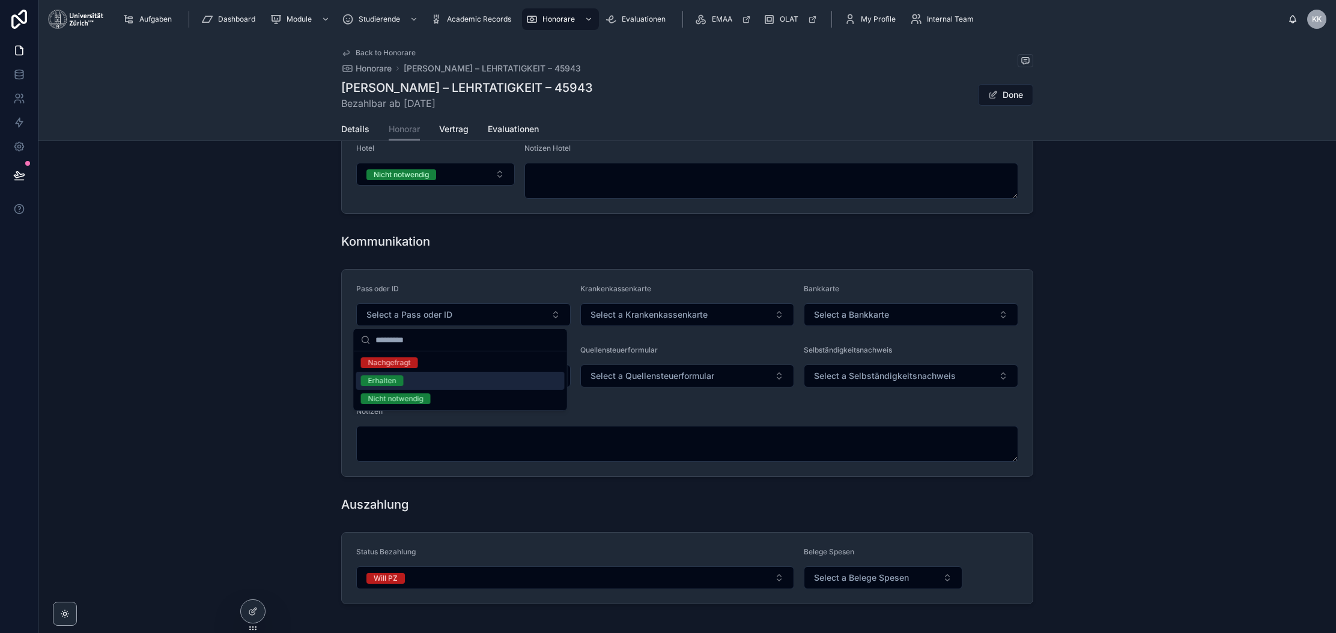
click at [419, 379] on div "Erhalten" at bounding box center [460, 381] width 208 height 18
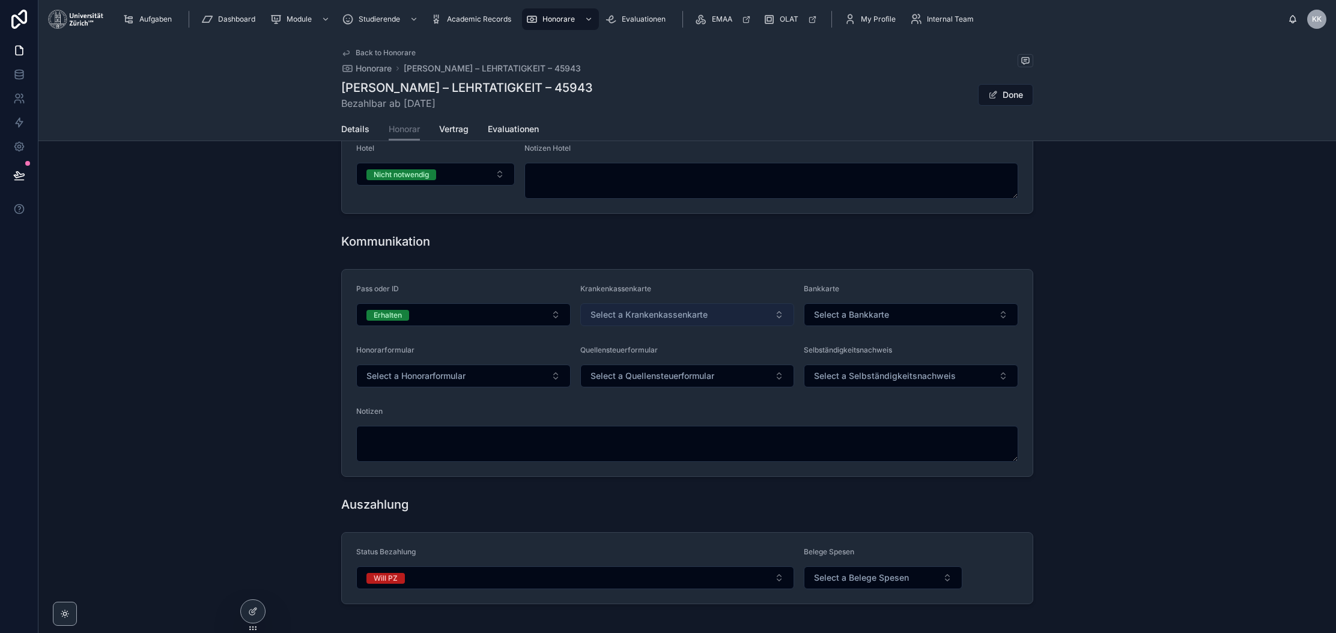
click at [676, 315] on span "Select a Krankenkassenkarte" at bounding box center [648, 315] width 117 height 12
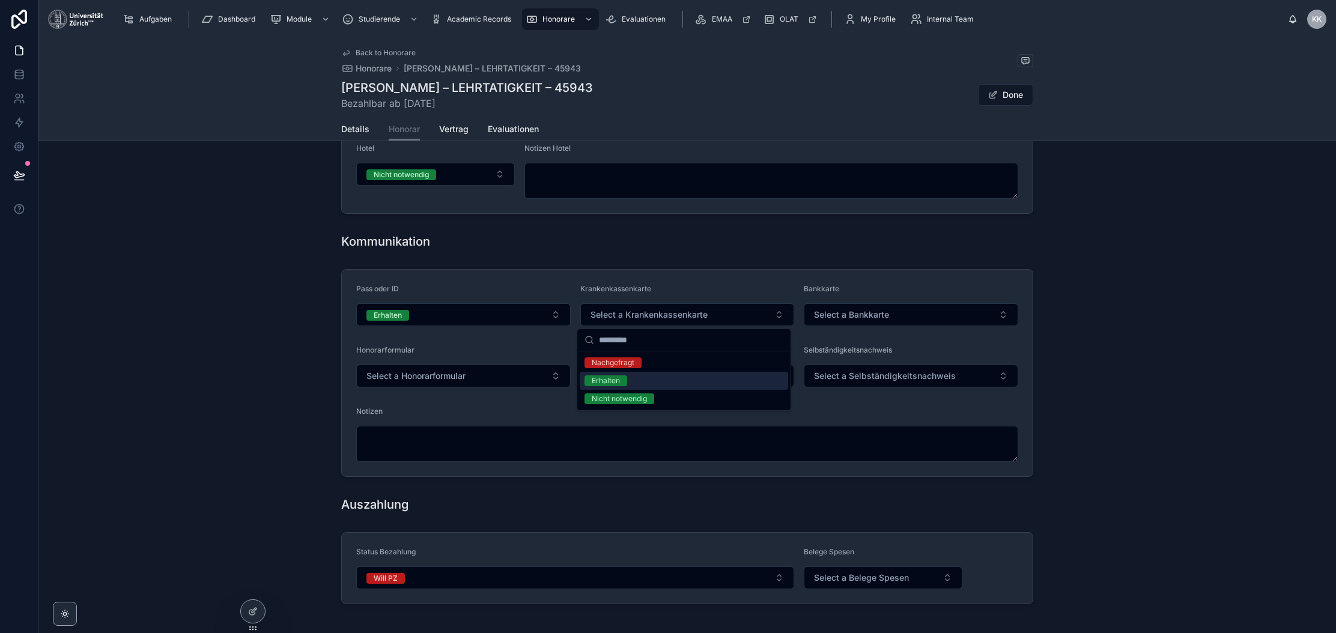
click at [613, 376] on div "Erhalten" at bounding box center [606, 380] width 28 height 11
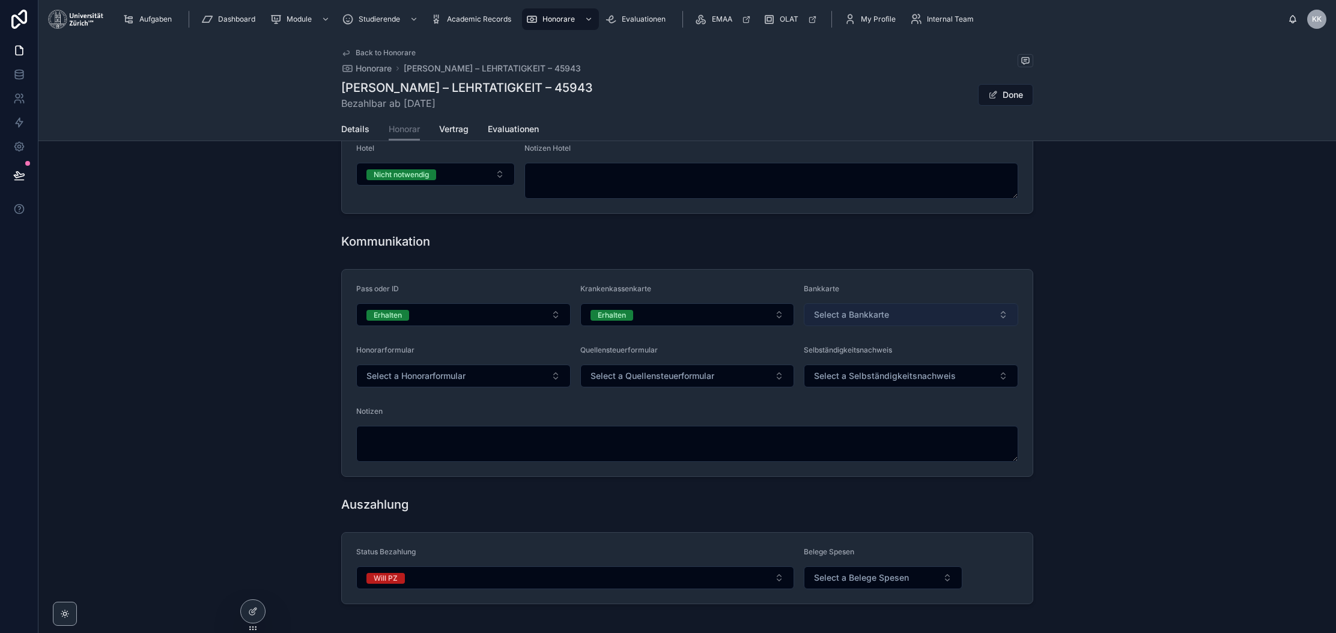
click at [942, 315] on button "Select a Bankkarte" at bounding box center [911, 314] width 214 height 23
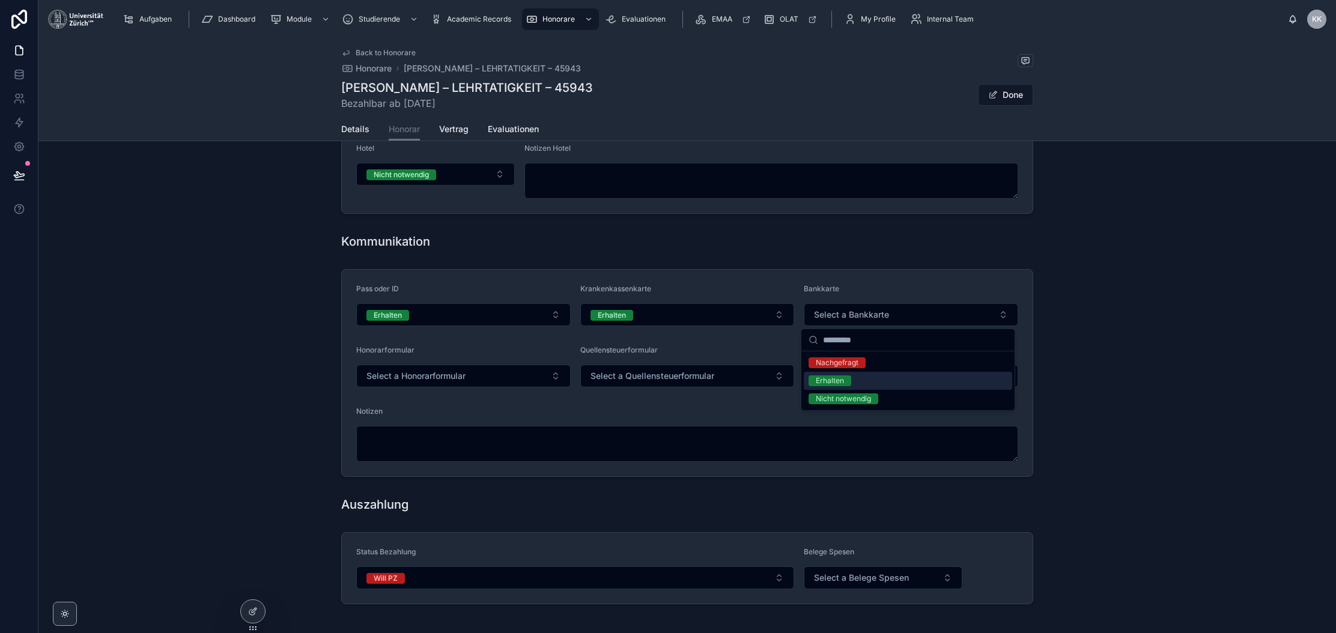
click at [870, 377] on div "Erhalten" at bounding box center [908, 381] width 208 height 18
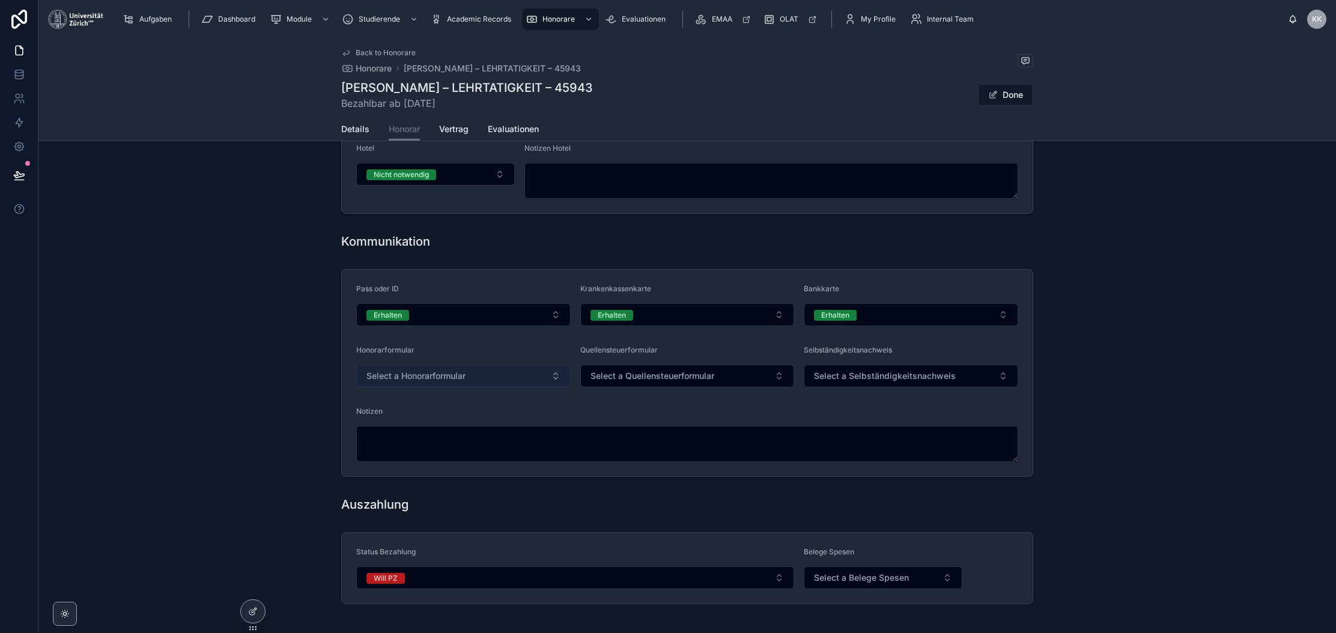
click at [505, 379] on button "Select a Honorarformular" at bounding box center [463, 376] width 214 height 23
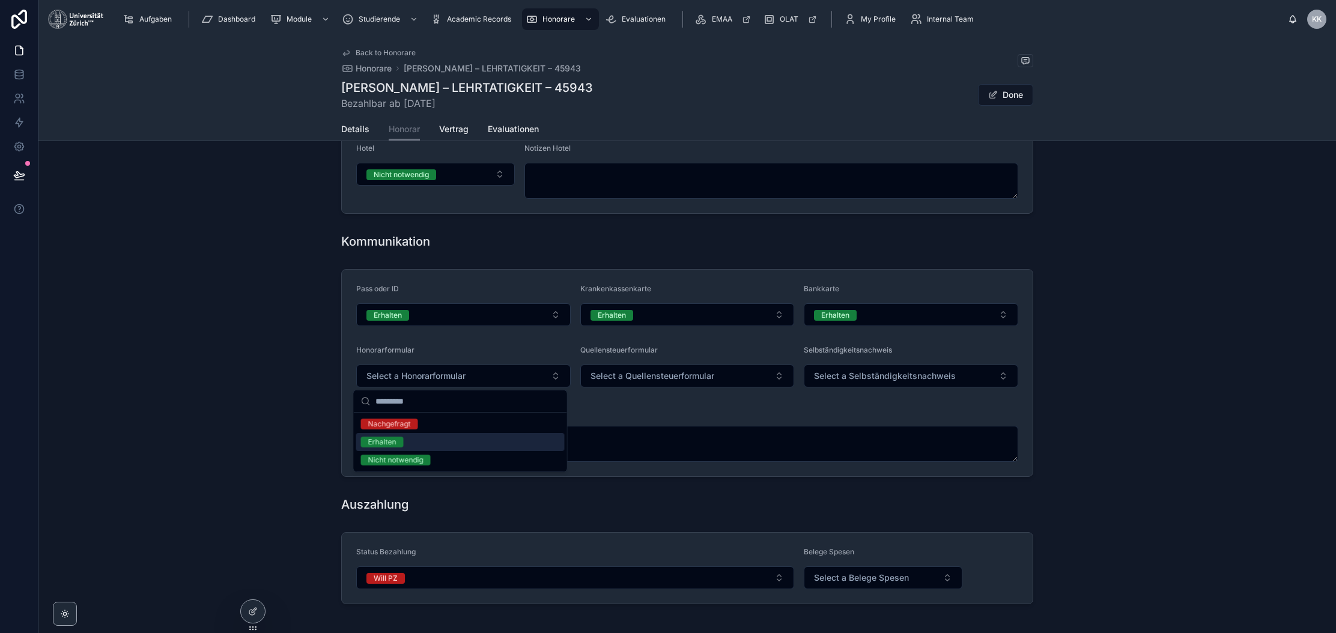
click at [453, 445] on div "Erhalten" at bounding box center [460, 442] width 208 height 18
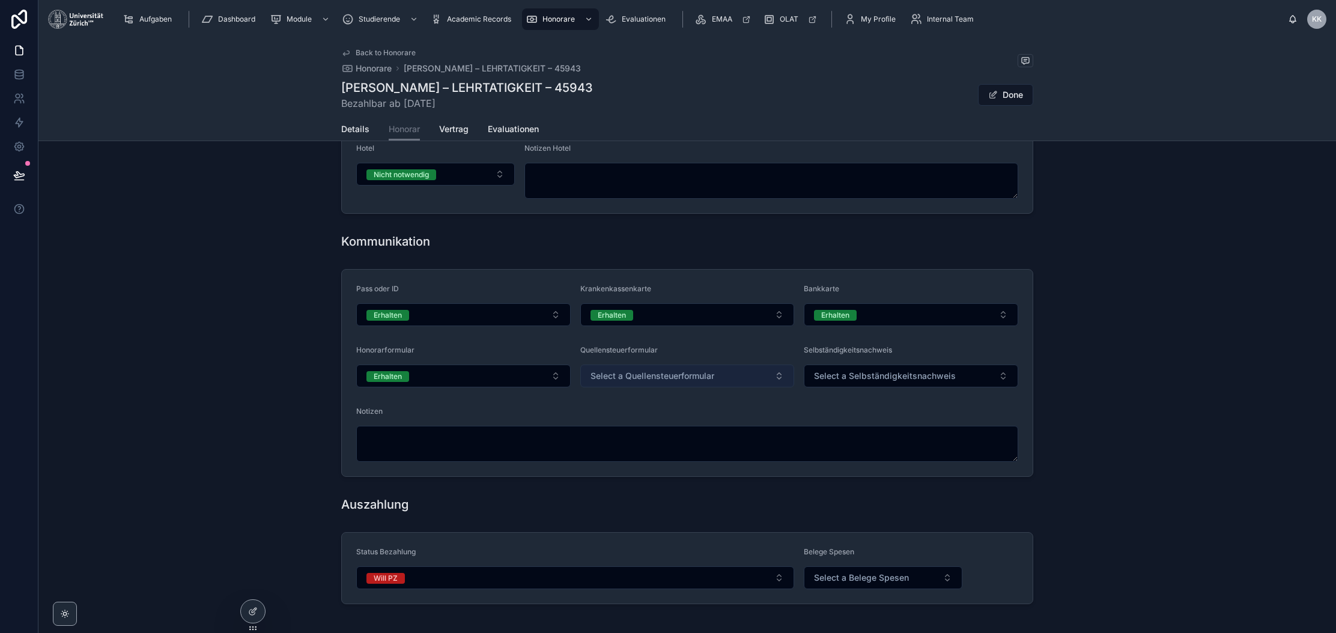
click at [668, 382] on button "Select a Quellensteuerformular" at bounding box center [687, 376] width 214 height 23
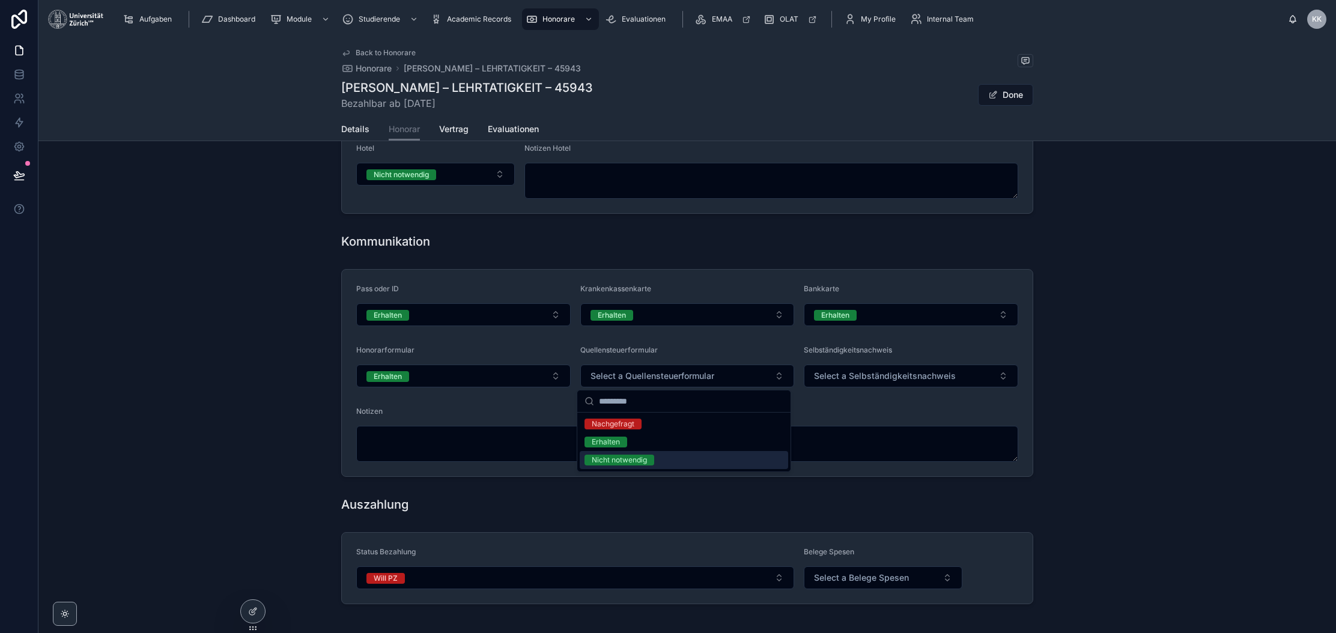
click at [634, 455] on div "Nicht notwendig" at bounding box center [619, 460] width 55 height 11
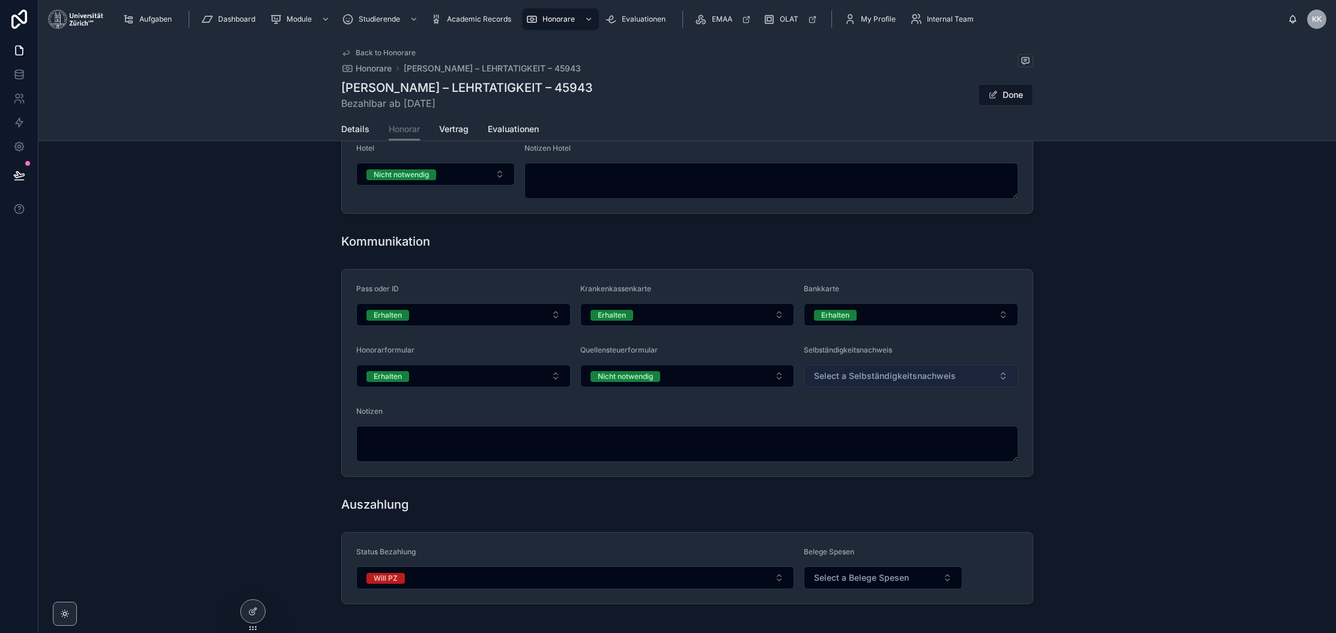
click at [928, 371] on span "Select a Selbständigkeitsnachweis" at bounding box center [885, 376] width 142 height 12
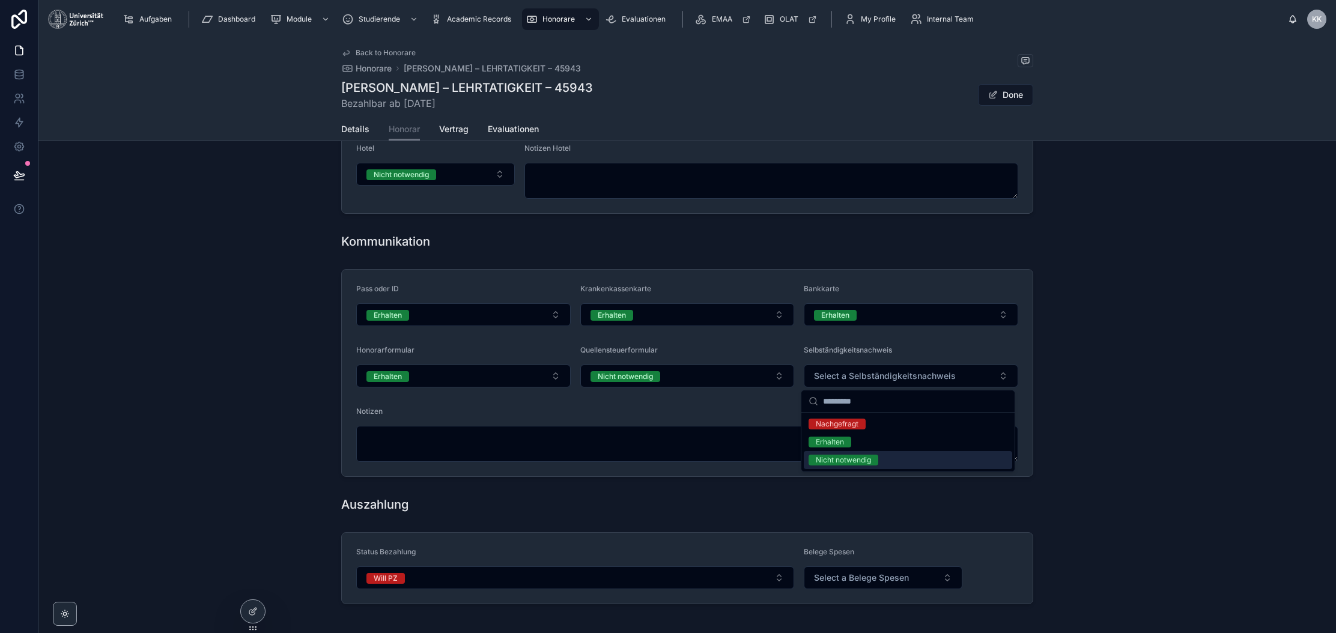
click at [876, 459] on span "Nicht notwendig" at bounding box center [843, 460] width 70 height 11
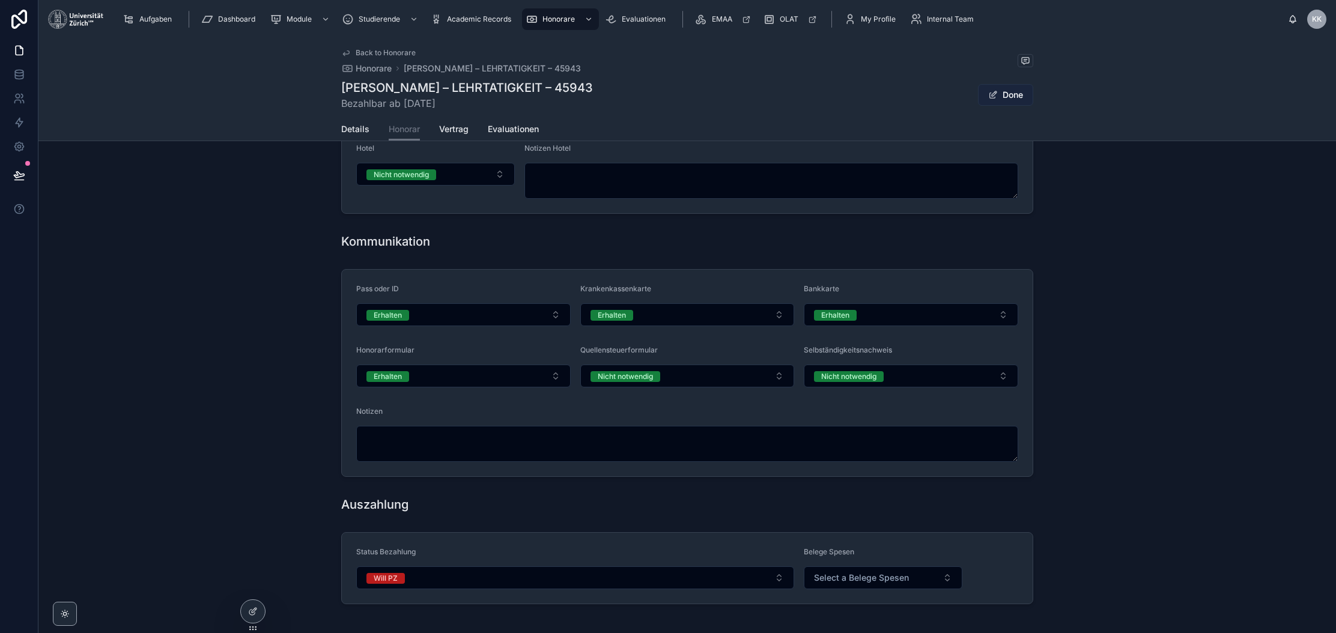
click at [1006, 94] on button "Done" at bounding box center [1005, 95] width 55 height 22
